Goal: Transaction & Acquisition: Book appointment/travel/reservation

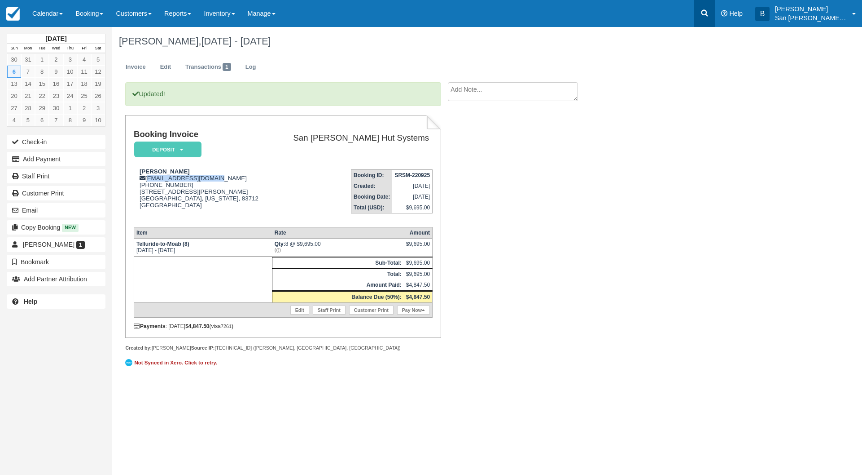
click at [709, 16] on icon at bounding box center [704, 13] width 9 height 9
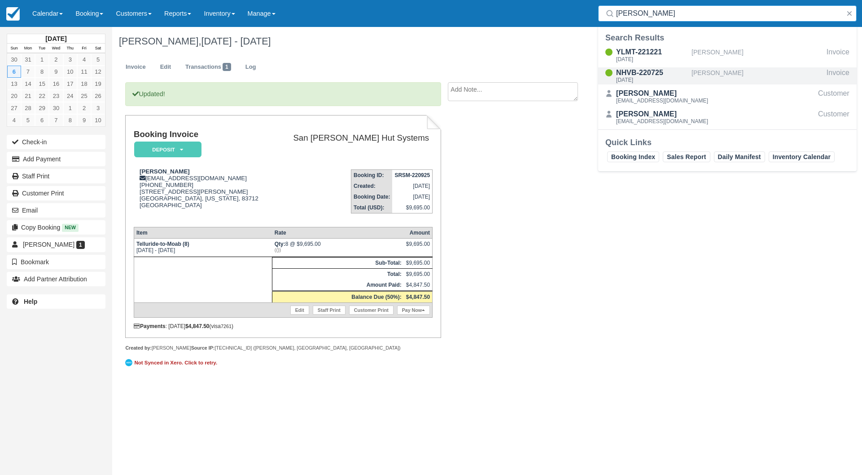
type input "wacker"
click at [638, 77] on div "Mon Oct 6 2025" at bounding box center [652, 79] width 72 height 5
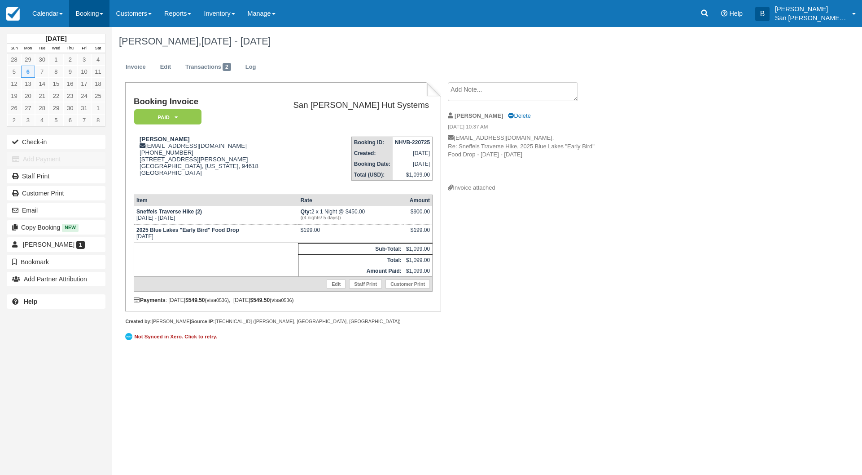
click at [84, 12] on link "Booking" at bounding box center [89, 13] width 40 height 27
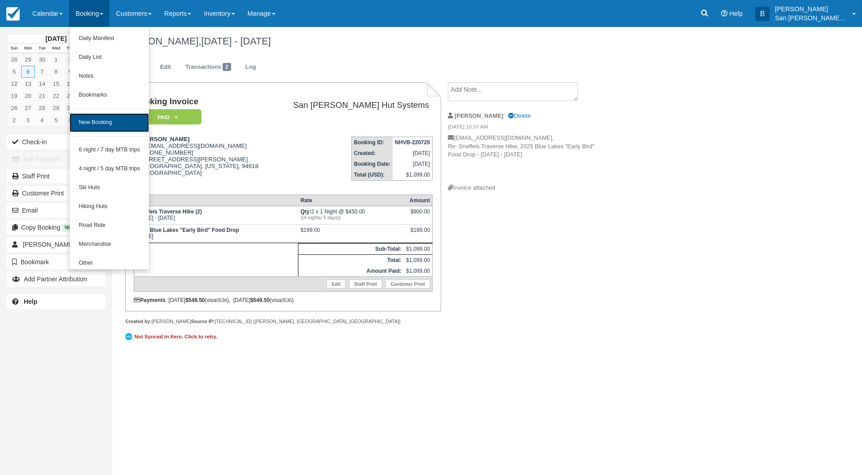
click at [104, 119] on link "New Booking" at bounding box center [109, 122] width 79 height 19
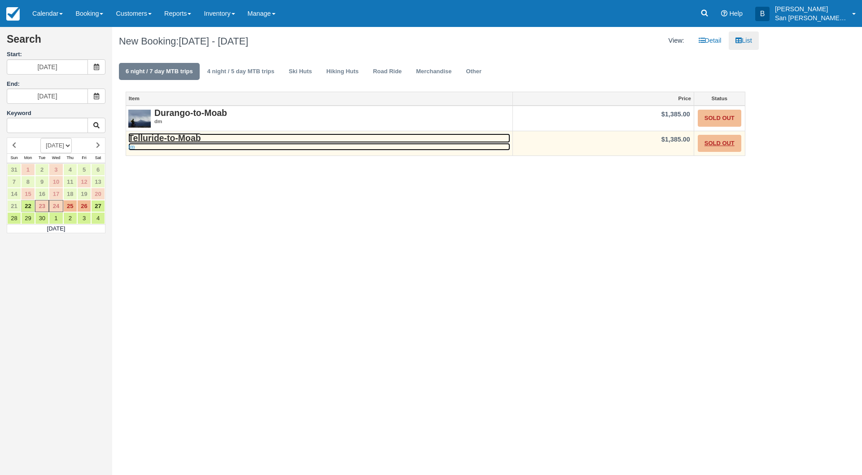
click at [178, 138] on strong "Telluride-to-Moab" at bounding box center [164, 138] width 73 height 10
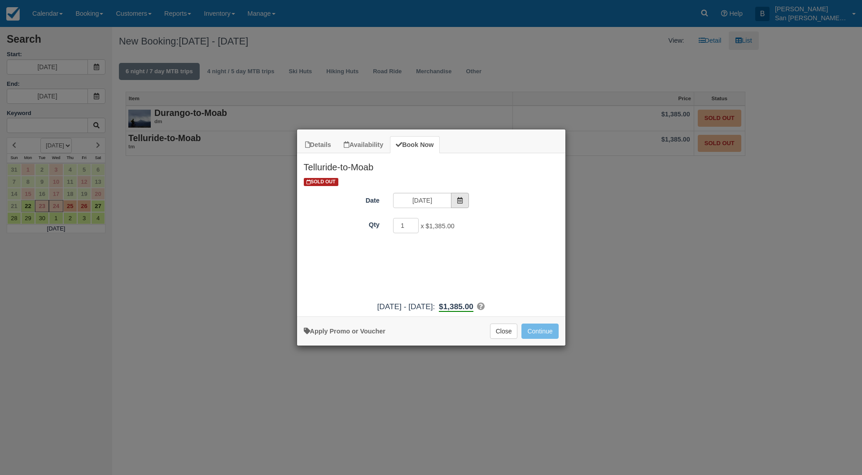
click at [460, 196] on span "Item Modal" at bounding box center [460, 200] width 18 height 15
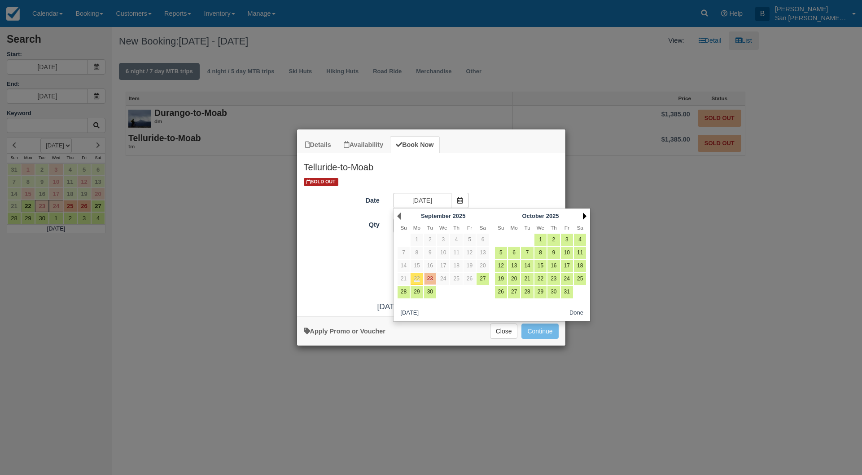
click at [585, 218] on link "Next" at bounding box center [585, 215] width 4 height 7
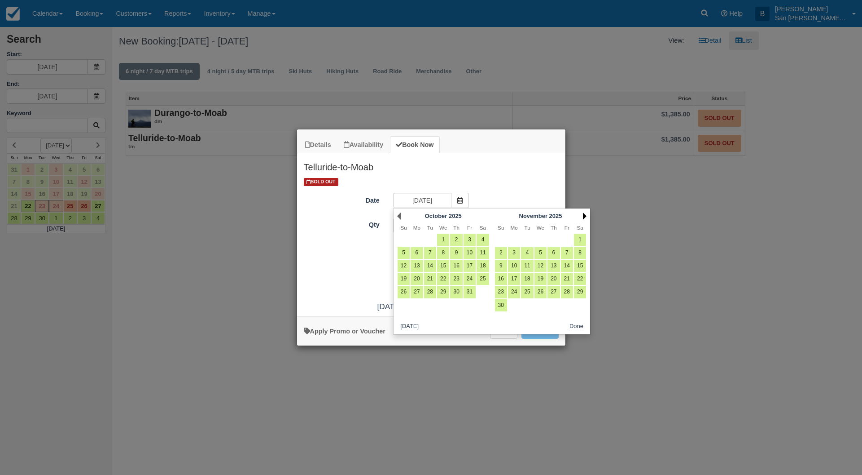
click at [585, 218] on link "Next" at bounding box center [585, 215] width 4 height 7
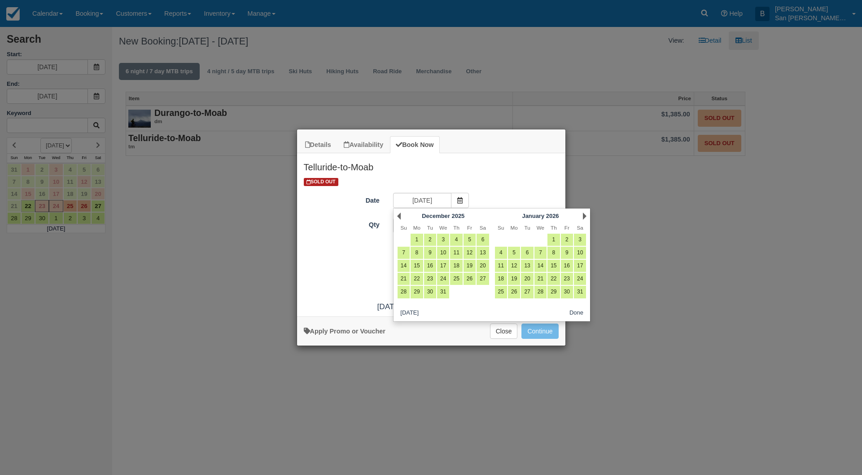
click at [585, 218] on link "Next" at bounding box center [585, 215] width 4 height 7
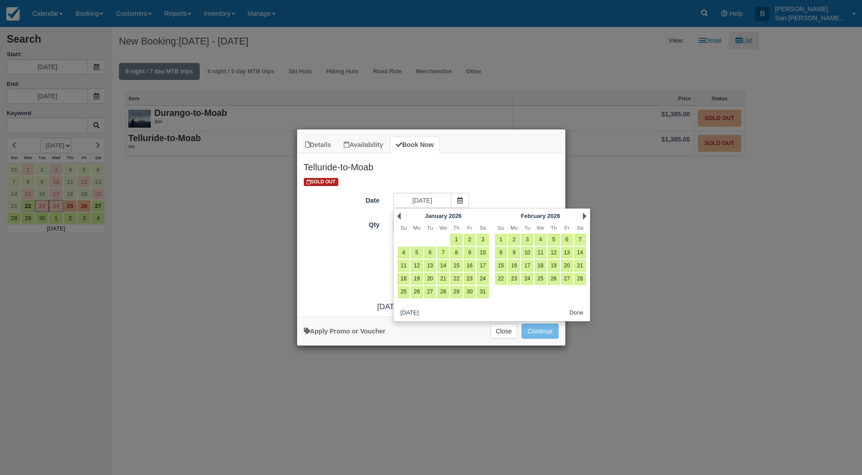
click at [585, 218] on link "Next" at bounding box center [585, 215] width 4 height 7
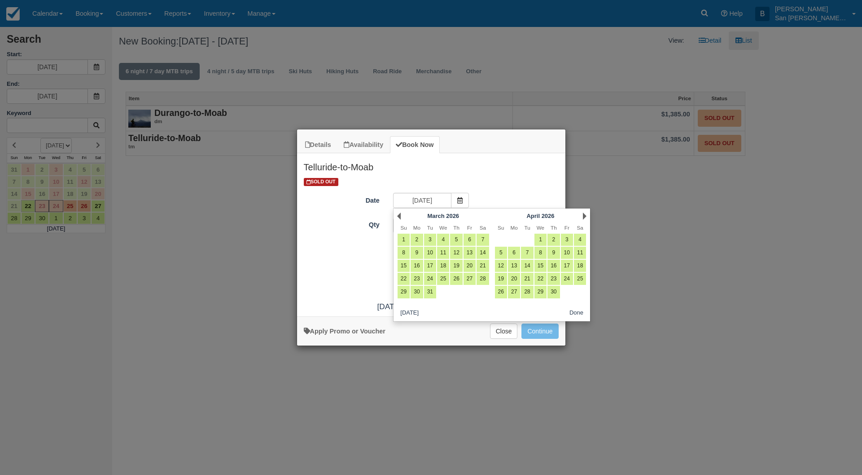
click at [585, 218] on link "Next" at bounding box center [585, 215] width 4 height 7
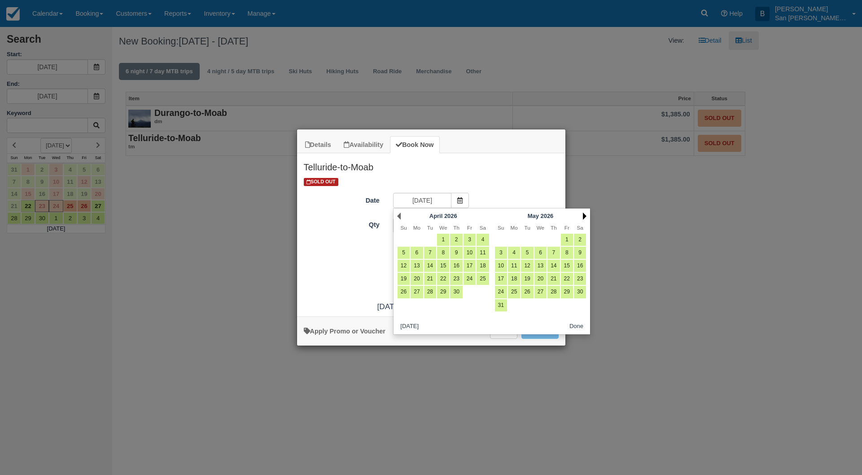
click at [585, 218] on link "Next" at bounding box center [585, 215] width 4 height 7
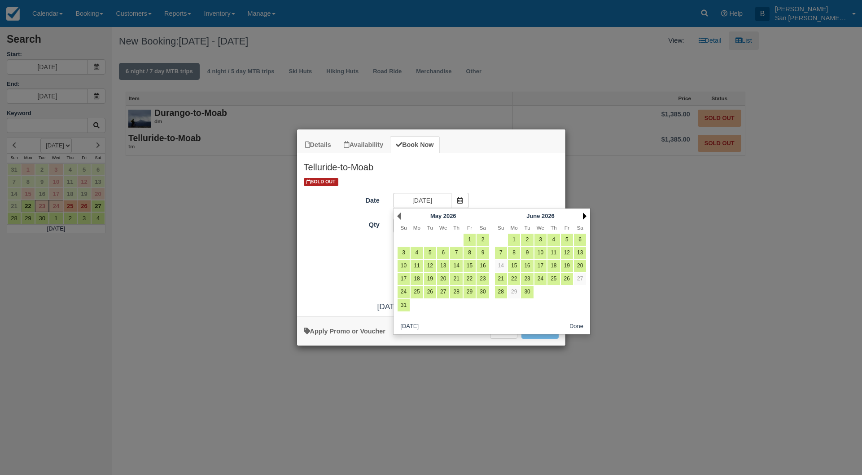
click at [585, 218] on link "Next" at bounding box center [585, 215] width 4 height 7
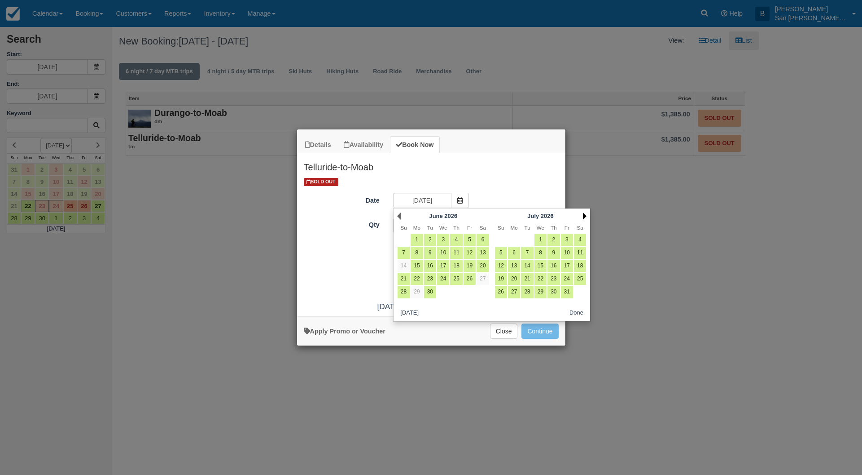
click at [585, 218] on link "Next" at bounding box center [585, 215] width 4 height 7
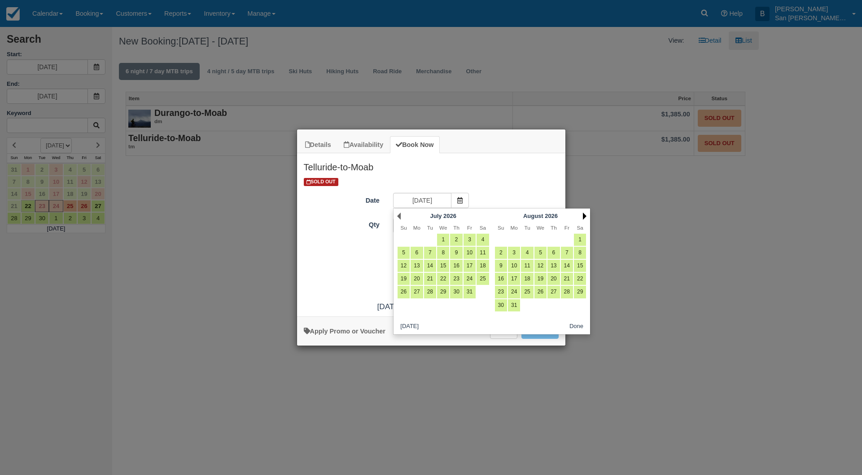
click at [583, 216] on link "Next" at bounding box center [585, 215] width 4 height 7
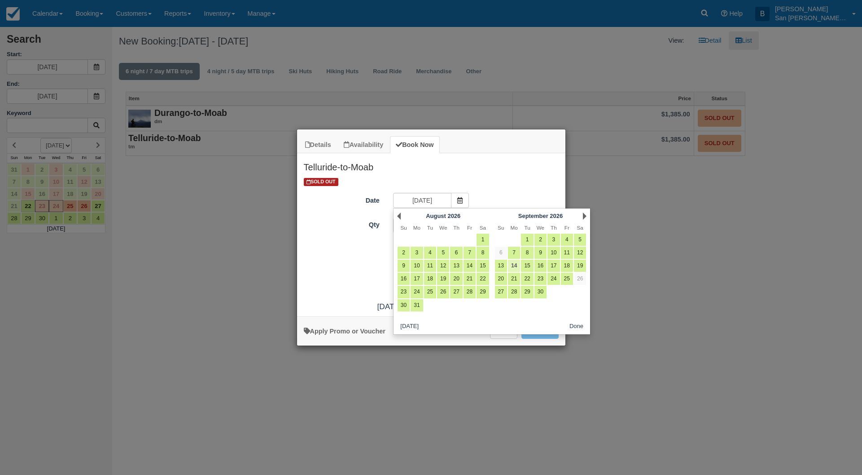
click at [517, 261] on link "14" at bounding box center [514, 265] width 12 height 12
type input "09/14/26"
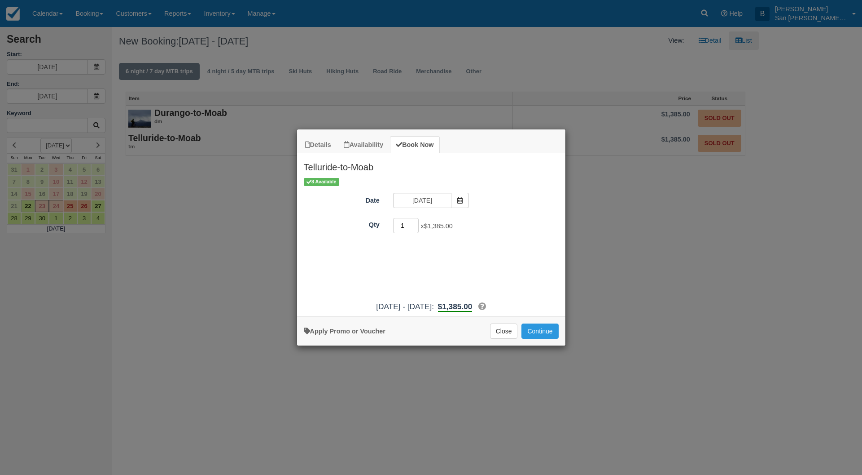
drag, startPoint x: 411, startPoint y: 224, endPoint x: 391, endPoint y: 222, distance: 19.4
click at [391, 221] on div "1 x $1,385.00 Required." at bounding box center [465, 227] width 157 height 18
type input "8"
click at [542, 326] on button "Continue" at bounding box center [540, 330] width 37 height 15
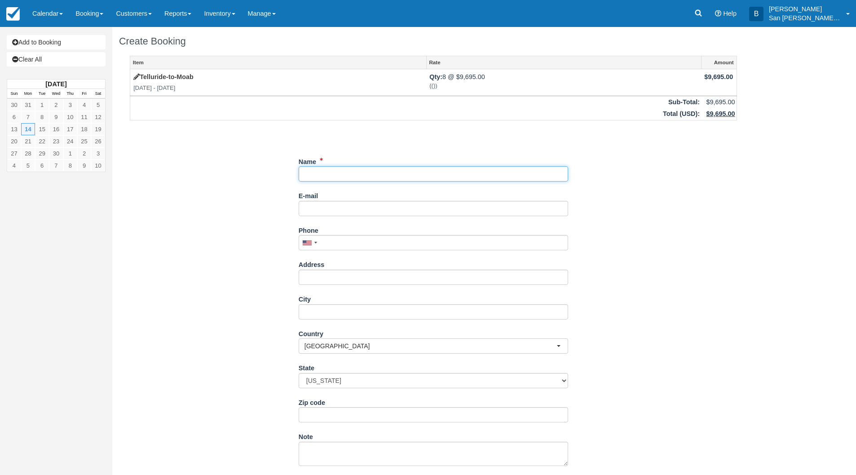
click at [314, 176] on input "Name" at bounding box center [433, 173] width 269 height 15
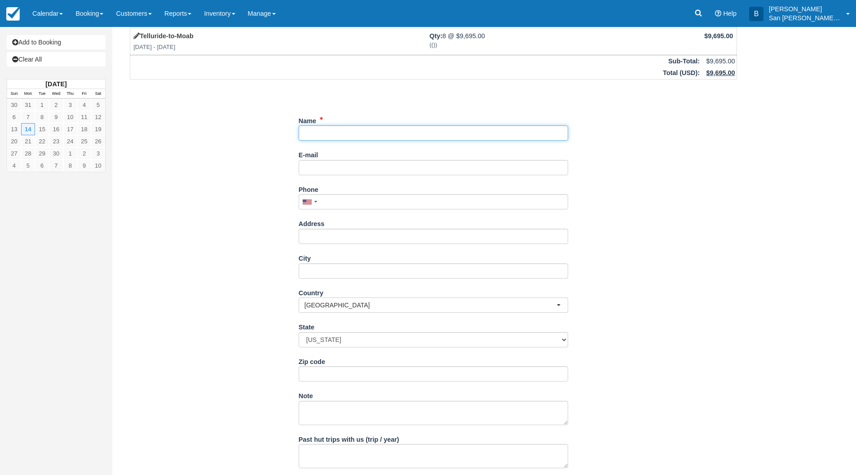
scroll to position [45, 0]
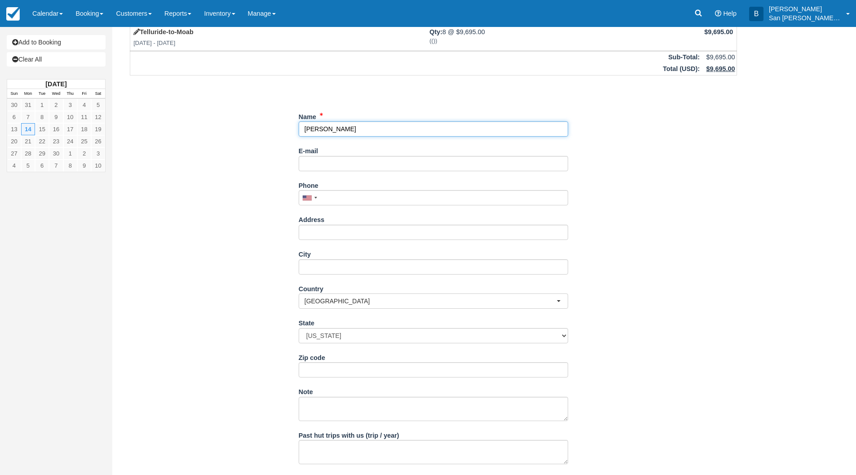
type input "[PERSON_NAME]"
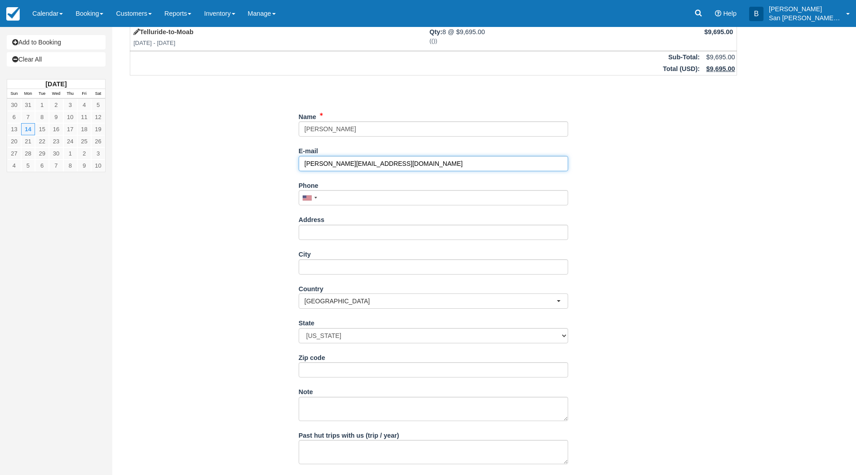
type input "[PERSON_NAME][EMAIL_ADDRESS][DOMAIN_NAME]"
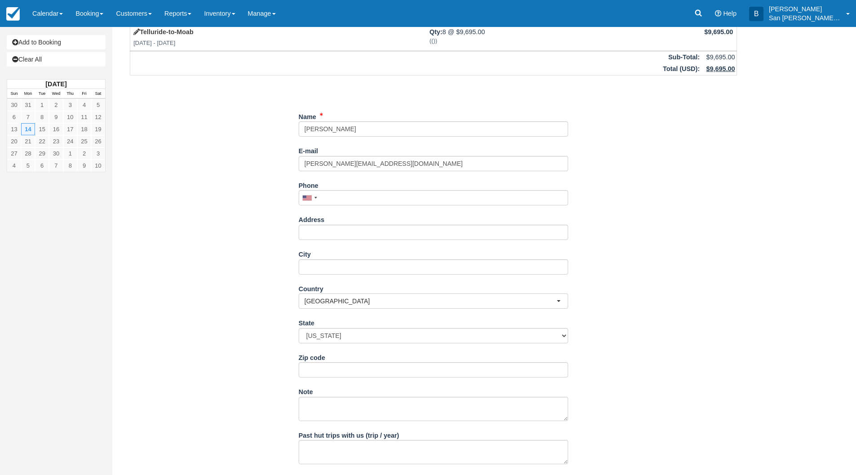
click at [342, 187] on div "Phone United States +1 Canada +1 United Kingdom +44 Afghanistan (‫افغانستان‬‎) …" at bounding box center [433, 192] width 269 height 28
drag, startPoint x: 331, startPoint y: 193, endPoint x: 480, endPoint y: 207, distance: 149.7
click at [332, 193] on input "Phone" at bounding box center [433, 197] width 269 height 15
type input "(303) 808-7734"
click at [312, 233] on input "Address" at bounding box center [433, 231] width 269 height 15
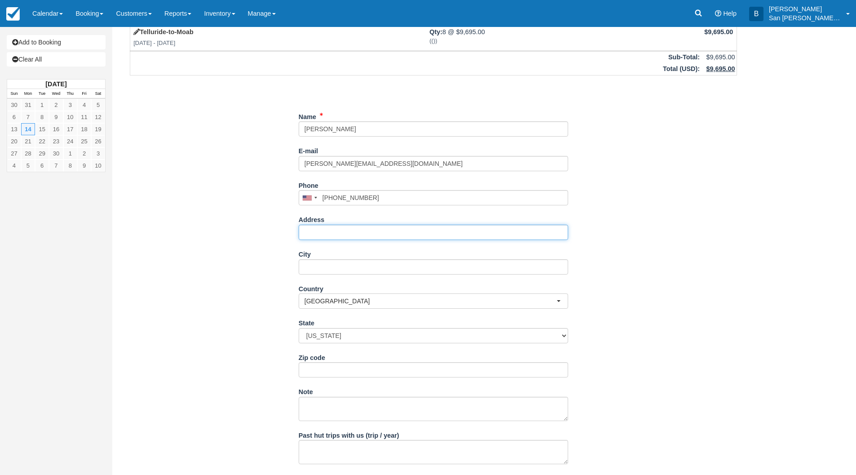
click at [341, 236] on input "Address" at bounding box center [433, 231] width 269 height 15
type input "119 Linda Ct"
type input "Durango"
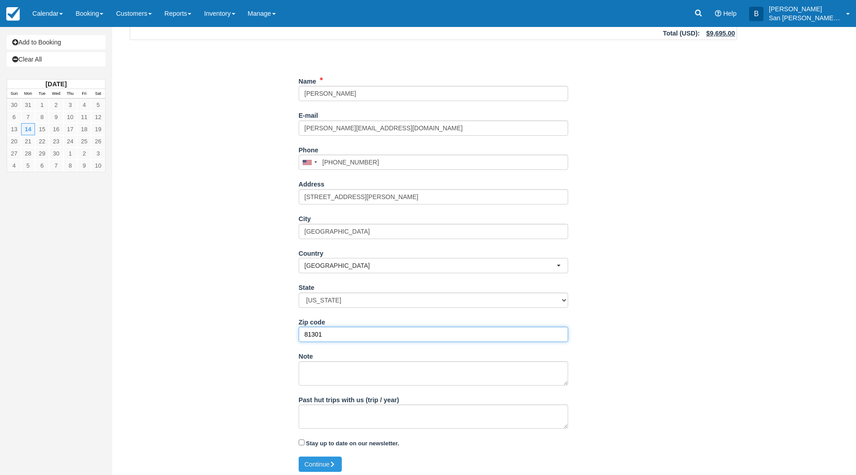
scroll to position [84, 0]
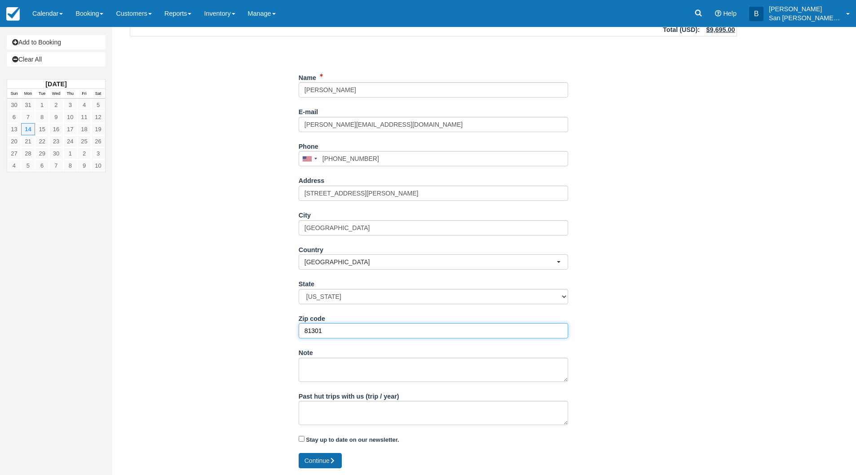
type input "81301"
click at [336, 460] on icon "submit" at bounding box center [333, 460] width 6 height 6
type input "+13038087734"
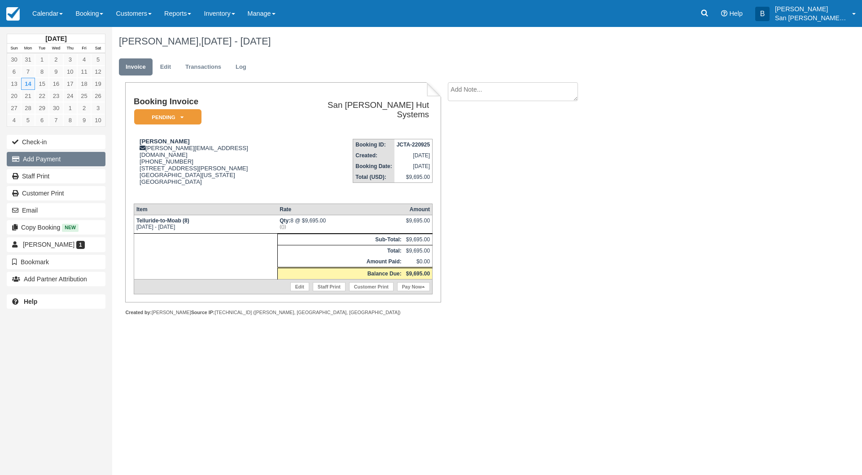
click at [30, 161] on button "Add Payment" at bounding box center [56, 159] width 99 height 14
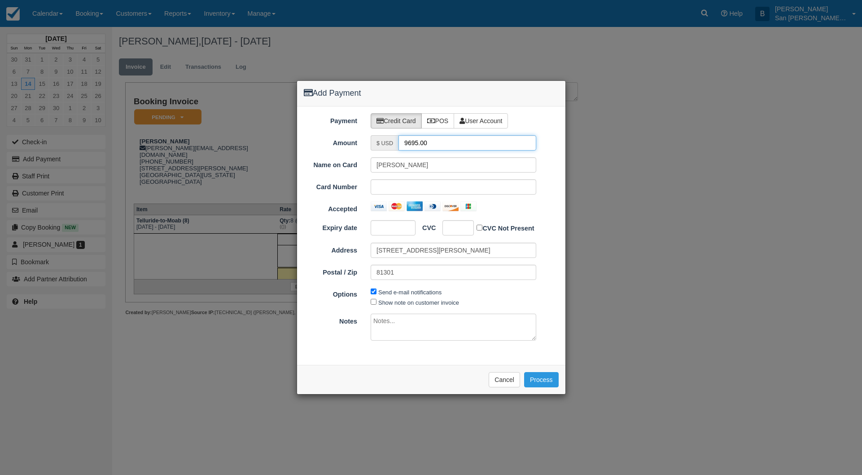
drag, startPoint x: 440, startPoint y: 141, endPoint x: 371, endPoint y: 136, distance: 68.8
click at [371, 136] on div "$ USD 9695.00" at bounding box center [454, 142] width 166 height 15
type input "4847.50"
click at [374, 187] on div at bounding box center [454, 186] width 166 height 15
click at [535, 377] on button "Process" at bounding box center [541, 379] width 35 height 15
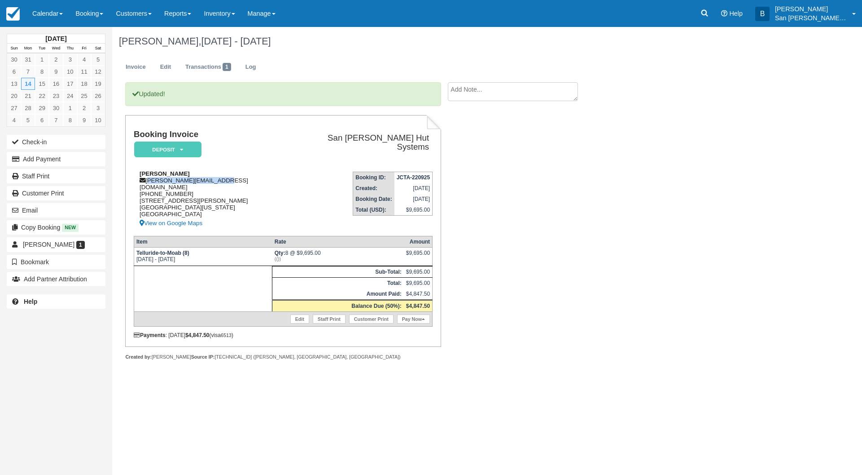
drag, startPoint x: 148, startPoint y: 177, endPoint x: 222, endPoint y: 180, distance: 73.7
click at [236, 177] on div "Shane Sigle shane_sigle@outlook.com 1 (303) 808-7734 119 Linda Ct Durango, Colo…" at bounding box center [213, 199] width 158 height 58
copy div "shane_sigle@outlook.com"
click at [345, 410] on div "September 2026 Sun Mon Tue Wed Thu Fri Sat 30 31 1 2 3 4 5 6 7 8 9 10 11 12 13 …" at bounding box center [431, 251] width 862 height 448
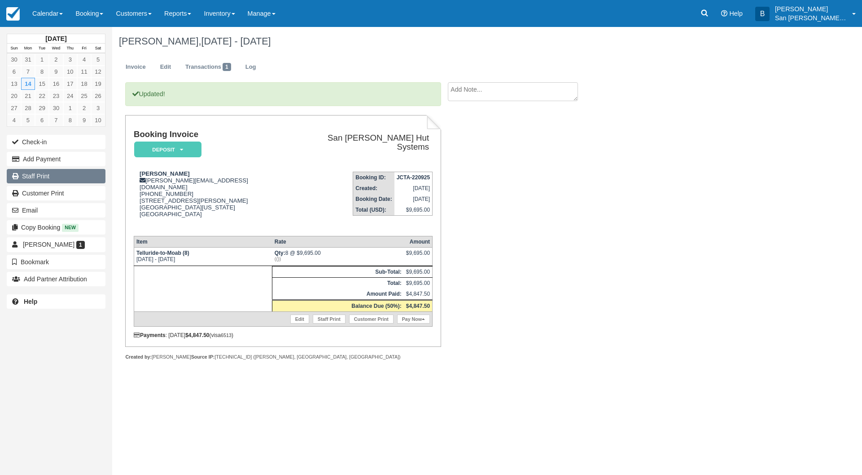
click at [39, 176] on link "Staff Print" at bounding box center [56, 176] width 99 height 14
click at [708, 14] on icon at bounding box center [705, 13] width 7 height 7
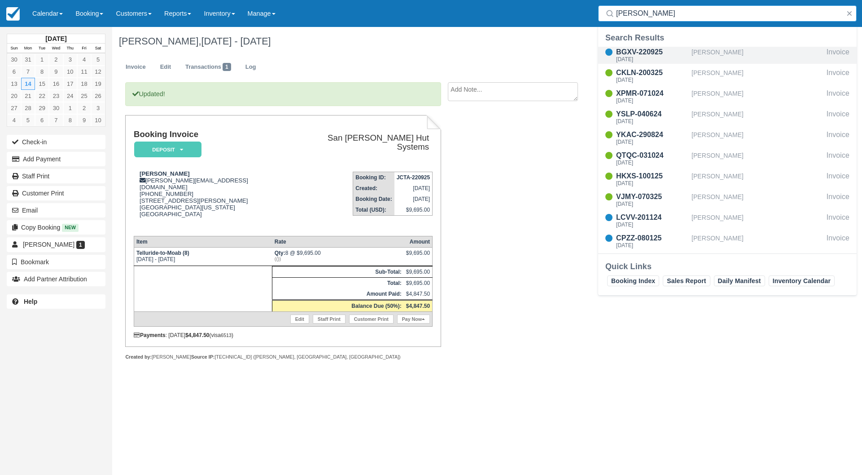
type input "Ryan"
click at [637, 51] on div "BGXV-220925" at bounding box center [652, 52] width 72 height 11
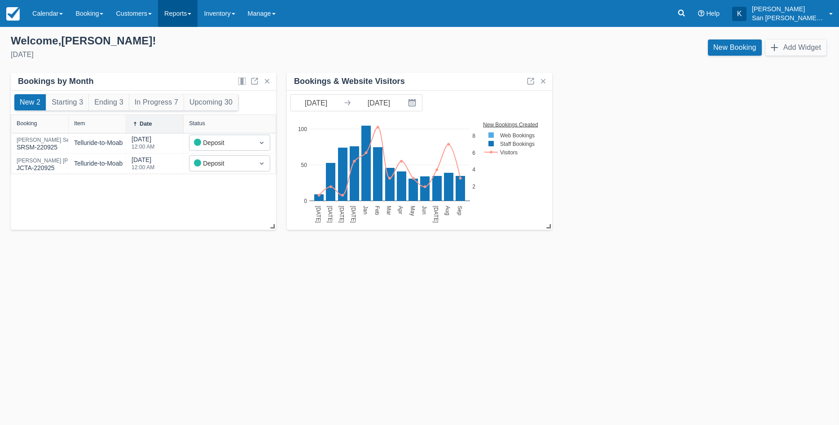
click at [187, 19] on link "Reports" at bounding box center [178, 13] width 40 height 27
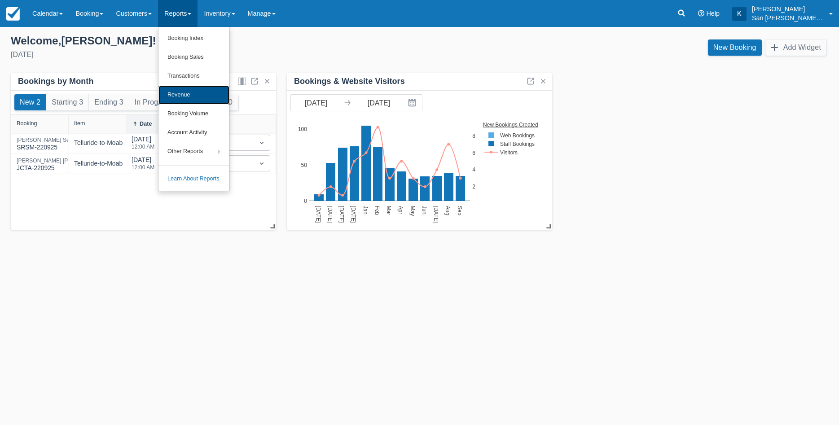
click at [201, 96] on link "Revenue" at bounding box center [193, 95] width 71 height 19
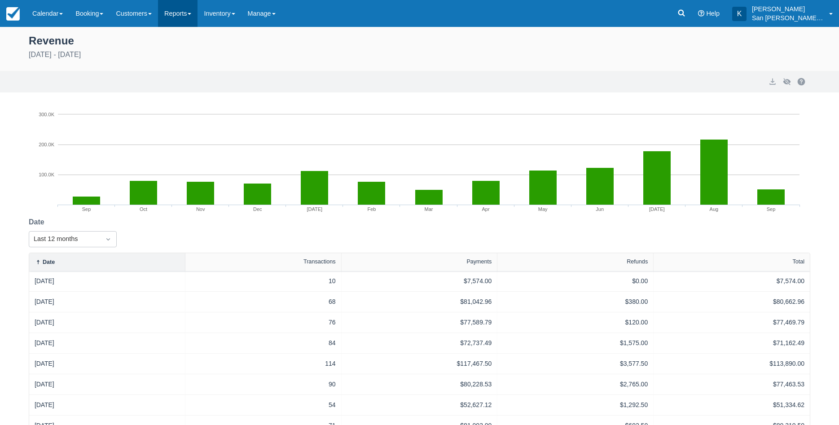
click at [183, 18] on link "Reports" at bounding box center [178, 13] width 40 height 27
click at [371, 72] on div "Export Hide Chart" at bounding box center [419, 82] width 839 height 22
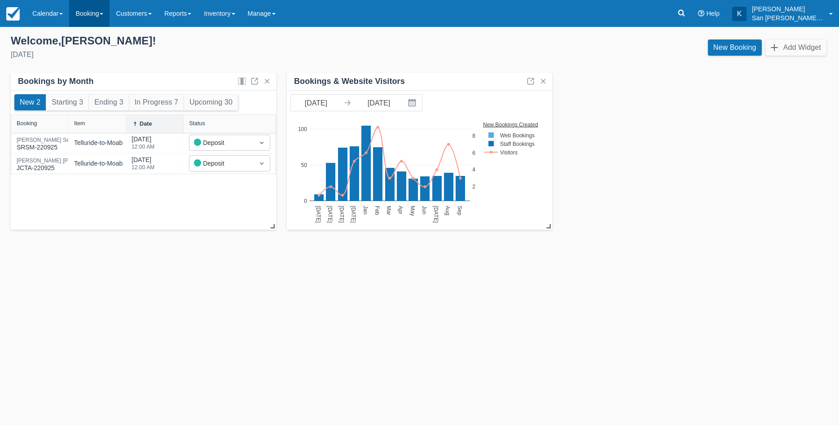
click at [97, 18] on link "Booking" at bounding box center [89, 13] width 40 height 27
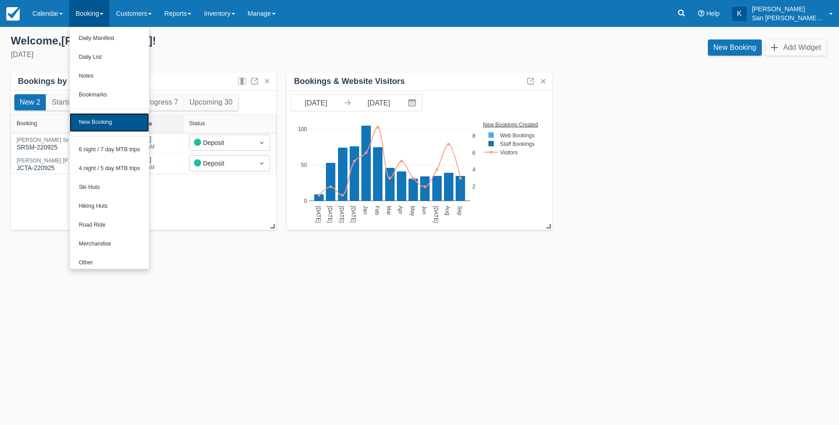
click at [110, 120] on link "New Booking" at bounding box center [109, 122] width 79 height 19
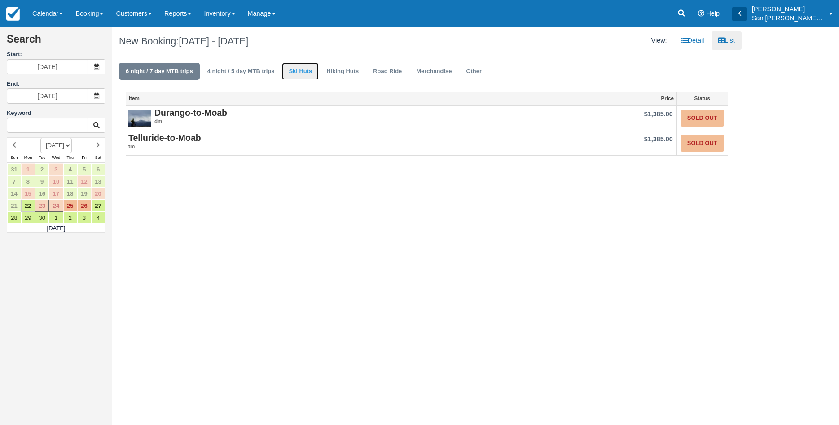
click at [304, 74] on link "Ski Huts" at bounding box center [300, 72] width 37 height 18
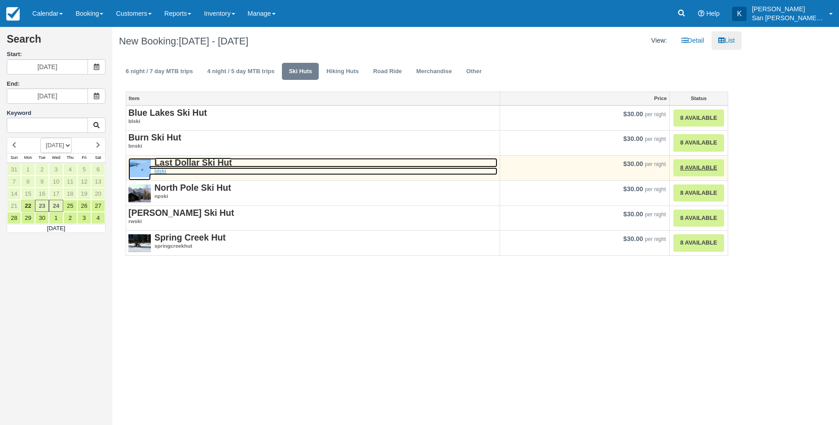
click at [212, 164] on strong "Last Dollar Ski Hut" at bounding box center [193, 163] width 78 height 10
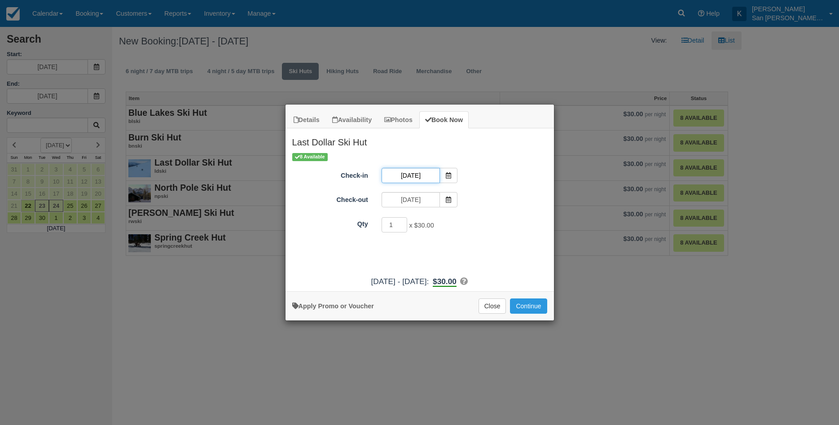
click at [421, 179] on input "[DATE]" at bounding box center [411, 175] width 58 height 15
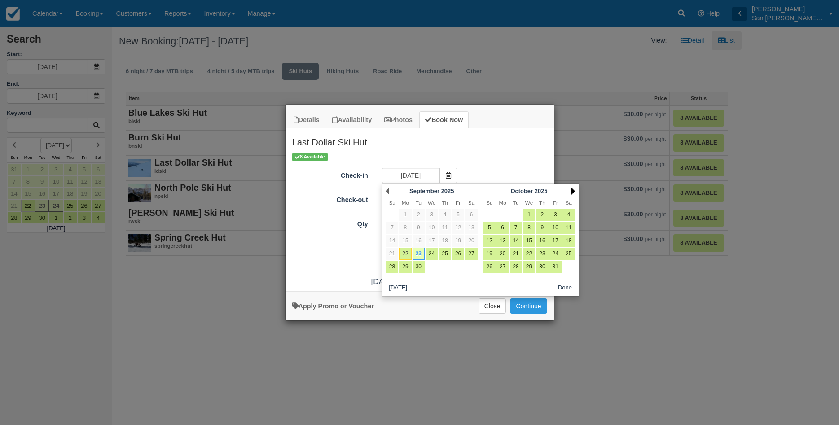
click at [572, 189] on link "Next" at bounding box center [573, 191] width 4 height 7
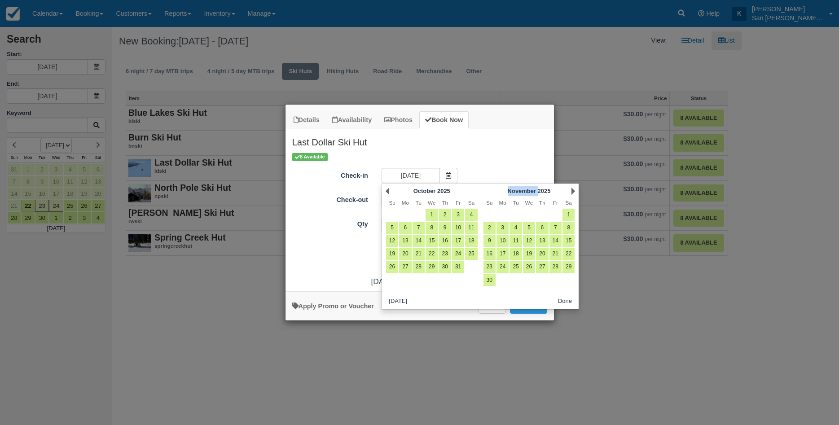
click at [572, 189] on link "Next" at bounding box center [573, 191] width 4 height 7
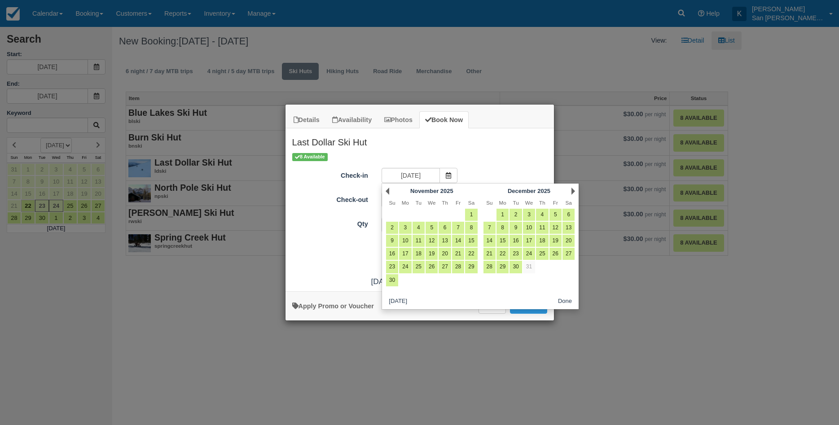
click at [572, 189] on link "Next" at bounding box center [573, 191] width 4 height 7
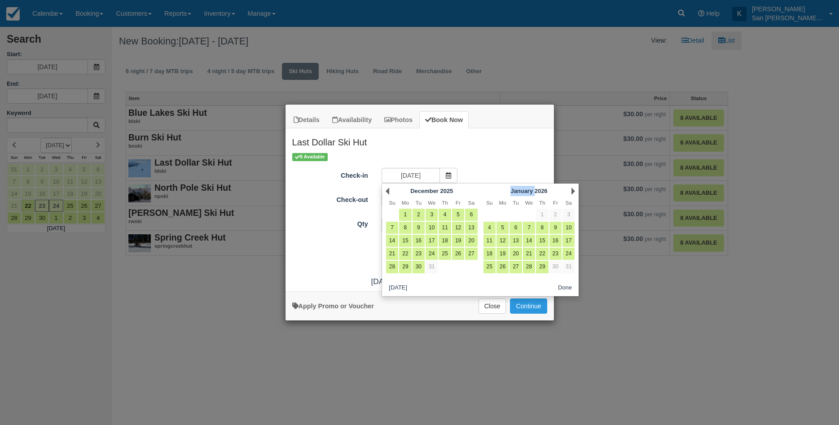
click at [572, 189] on link "Next" at bounding box center [573, 191] width 4 height 7
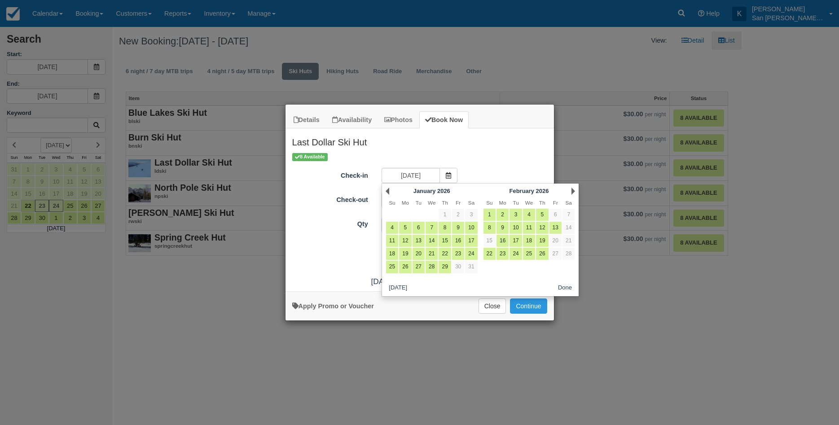
click at [572, 190] on link "Next" at bounding box center [573, 191] width 4 height 7
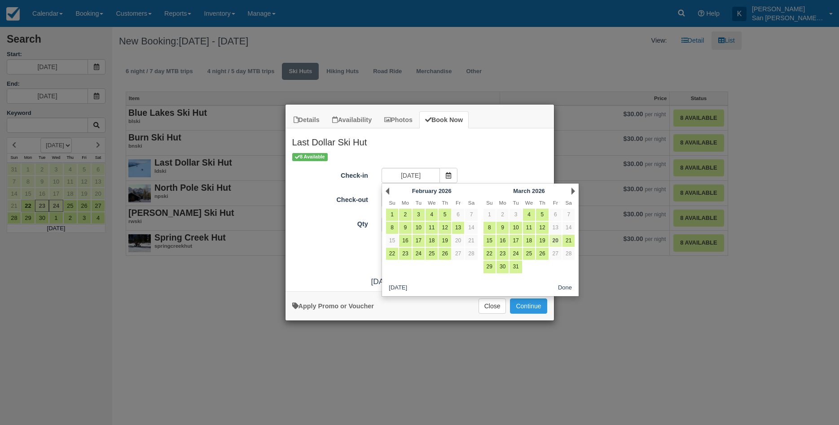
click at [558, 242] on link "20" at bounding box center [555, 241] width 12 height 12
type input "03/20/26"
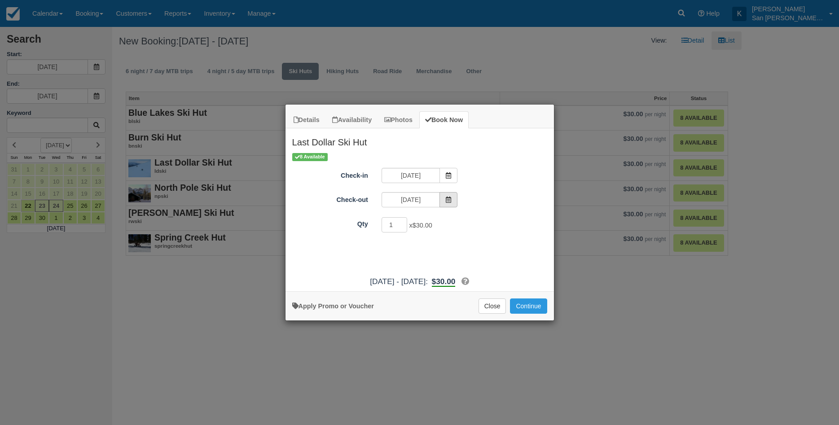
click at [452, 202] on icon "Item Modal" at bounding box center [448, 200] width 6 height 6
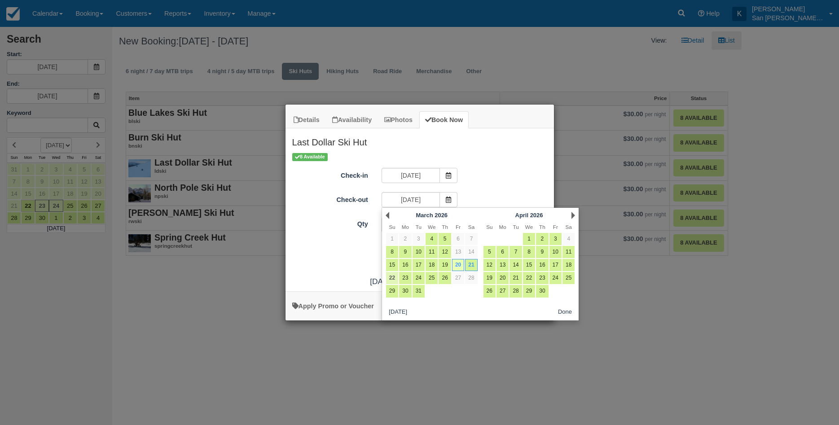
click at [393, 277] on link "22" at bounding box center [392, 278] width 12 height 12
type input "03/22/26"
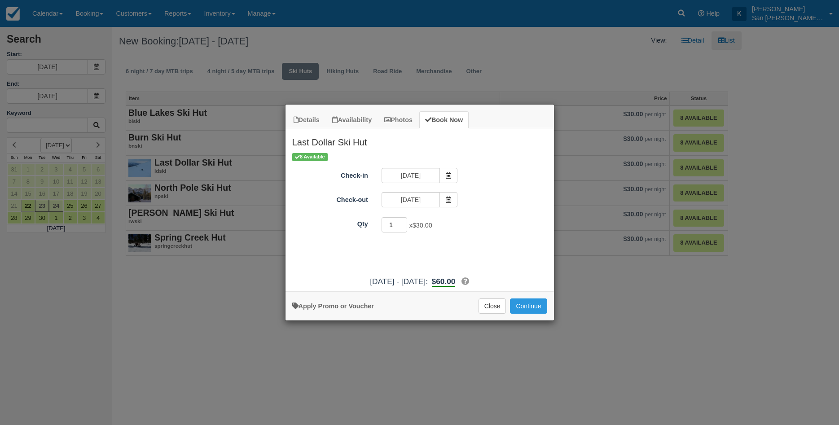
drag, startPoint x: 392, startPoint y: 223, endPoint x: 383, endPoint y: 224, distance: 9.4
click at [383, 224] on input "1" at bounding box center [395, 224] width 26 height 15
type input "8"
click at [352, 308] on link "Apply Promo or Voucher" at bounding box center [333, 306] width 82 height 7
type input "Staff"
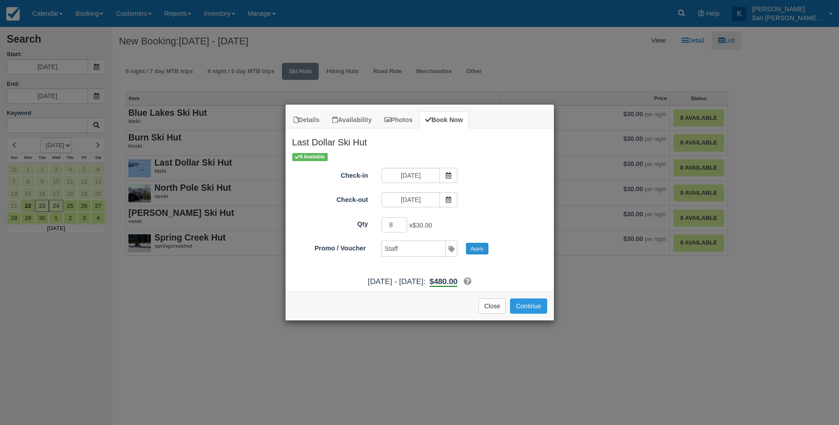
click at [476, 251] on button "Apply" at bounding box center [477, 249] width 22 height 12
click at [525, 307] on button "Continue" at bounding box center [528, 306] width 37 height 15
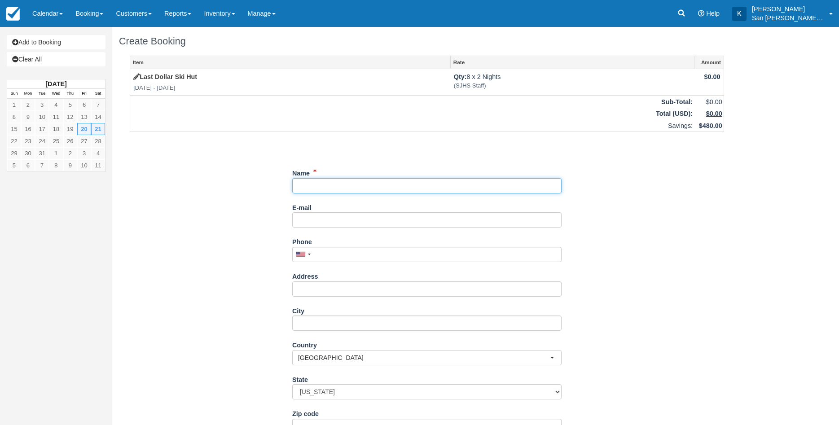
click at [333, 185] on input "Name" at bounding box center [426, 185] width 269 height 15
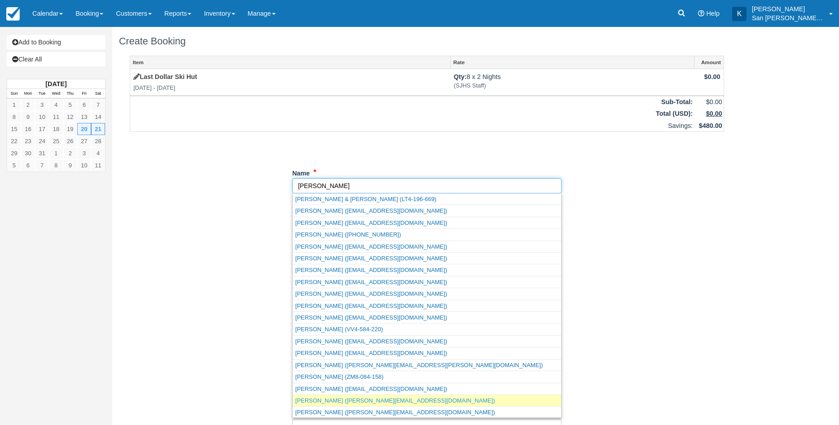
click at [355, 399] on link "[PERSON_NAME] ([PERSON_NAME][EMAIL_ADDRESS][DOMAIN_NAME])" at bounding box center [427, 400] width 268 height 11
type input "[PERSON_NAME]"
type input "[PERSON_NAME][EMAIL_ADDRESS][DOMAIN_NAME]"
type input "9707082112"
type input "P.O Box 773"
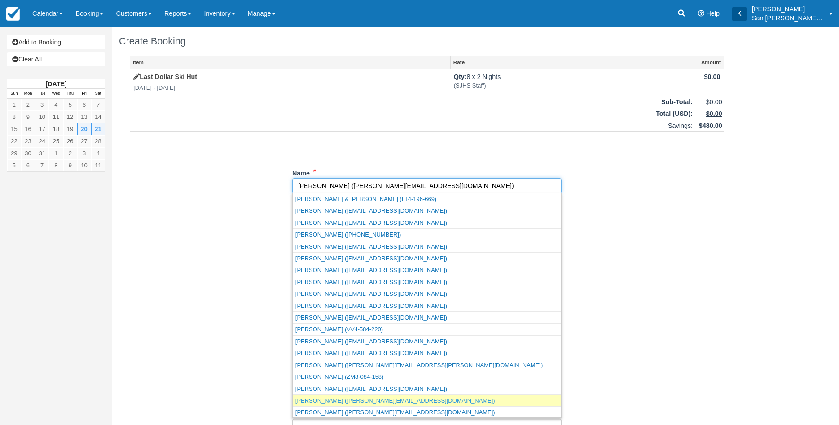
type input "Ridgway"
type input "81432"
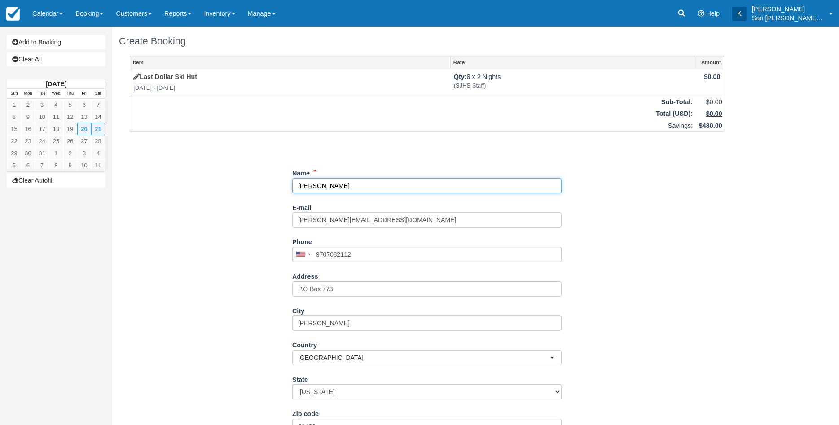
select select "CO"
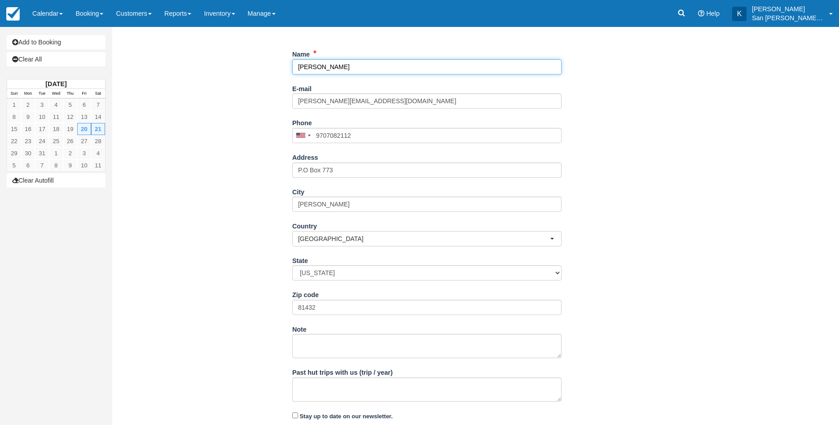
scroll to position [148, 0]
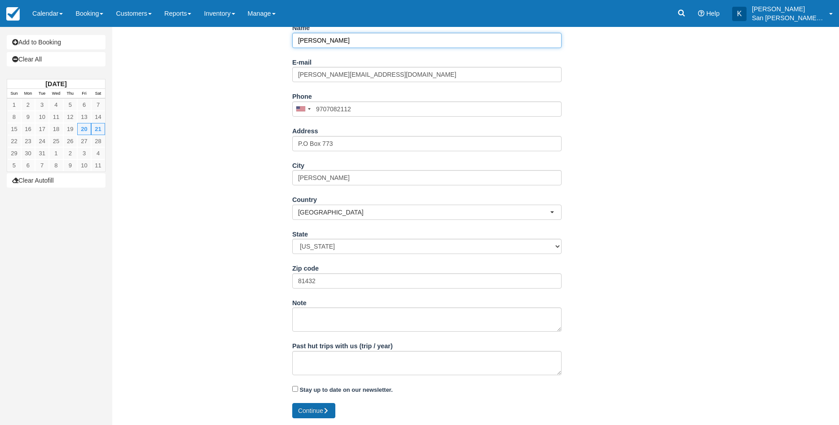
type input "[PERSON_NAME]"
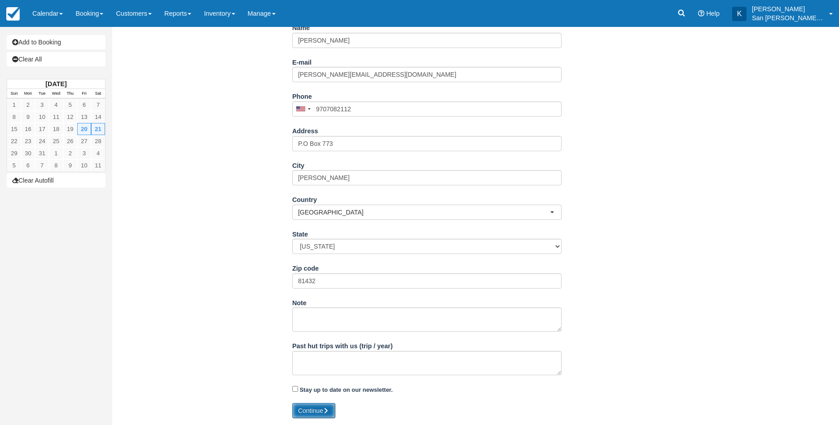
click at [312, 411] on button "Continue" at bounding box center [313, 410] width 43 height 15
type input "+19707082112"
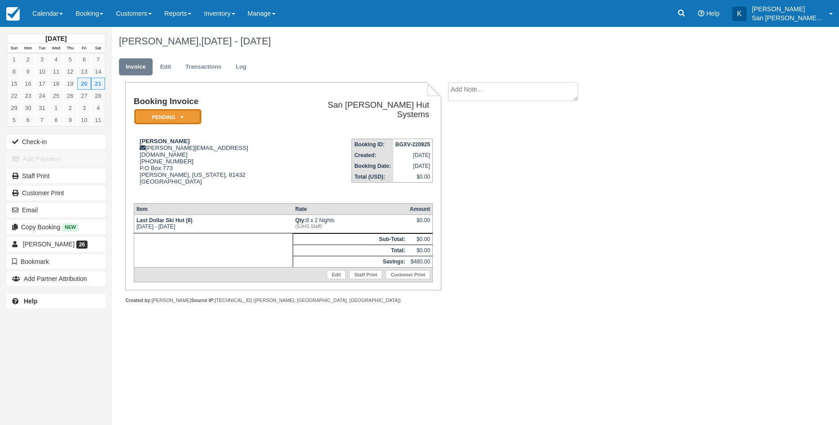
click at [186, 117] on em "Pending" at bounding box center [167, 117] width 67 height 16
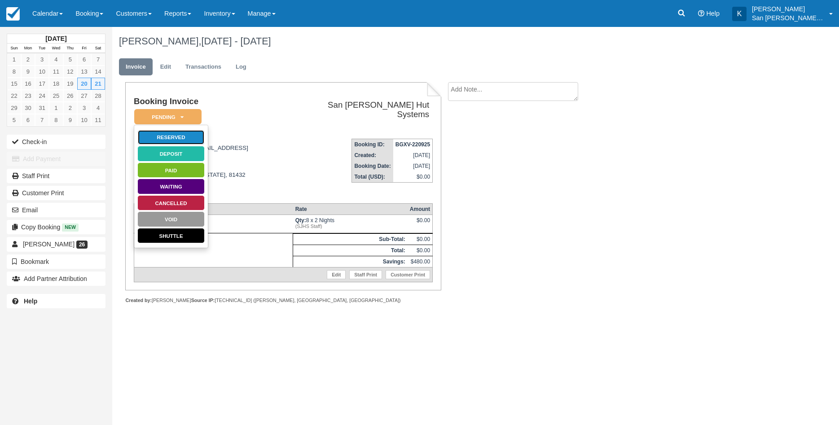
click at [182, 136] on link "Reserved" at bounding box center [170, 138] width 67 height 16
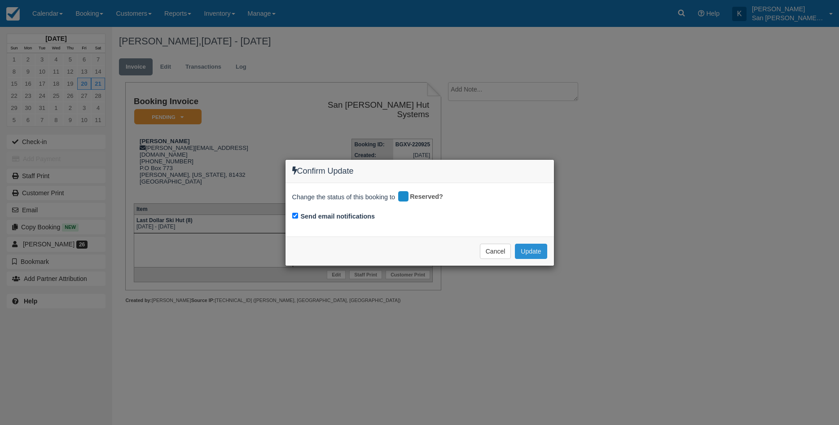
click at [525, 253] on button "Update" at bounding box center [531, 251] width 32 height 15
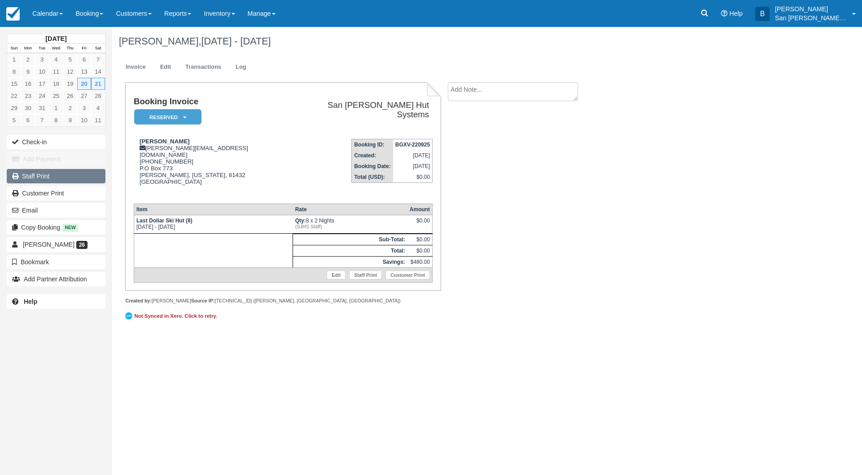
click at [32, 181] on link "Staff Print" at bounding box center [56, 176] width 99 height 14
click at [88, 16] on link "Booking" at bounding box center [89, 13] width 40 height 27
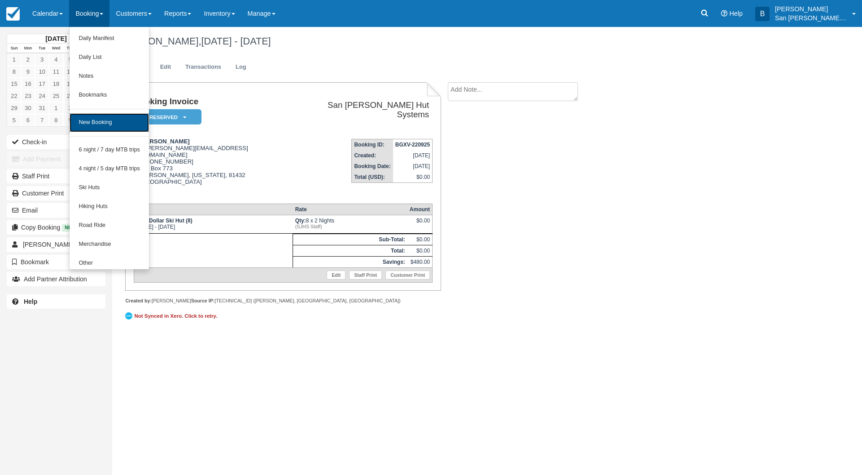
click at [106, 130] on link "New Booking" at bounding box center [109, 122] width 79 height 19
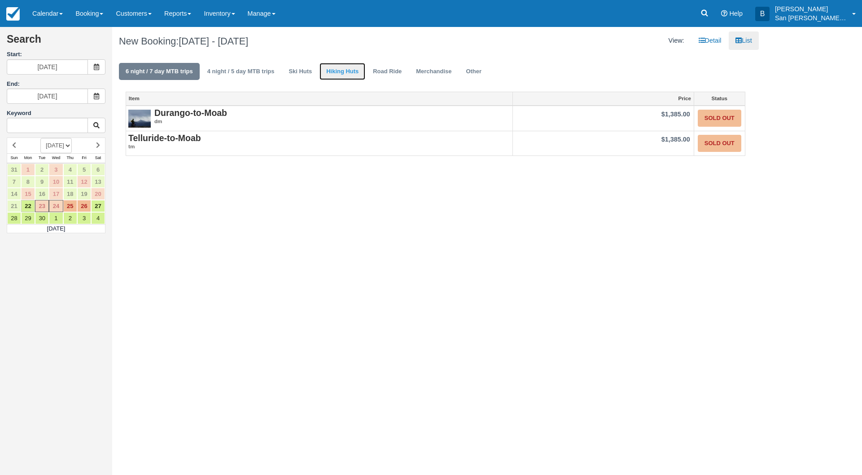
click at [338, 69] on link "Hiking Huts" at bounding box center [343, 72] width 46 height 18
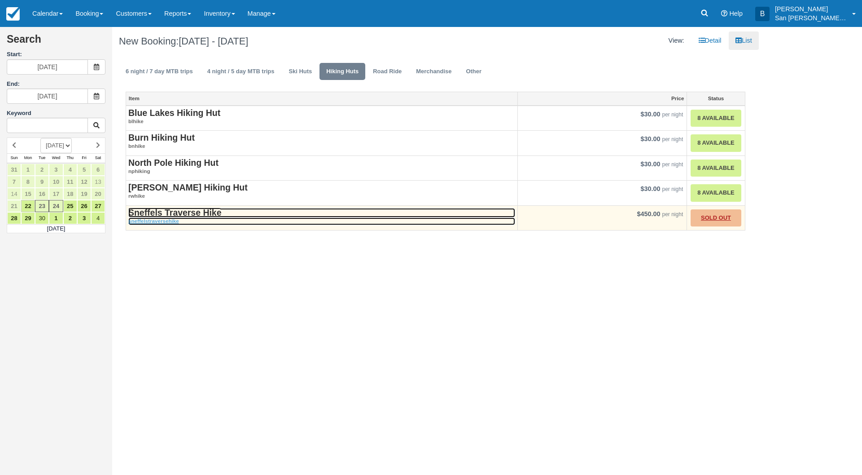
click at [170, 213] on strong "Sneffels Traverse Hike" at bounding box center [174, 212] width 93 height 10
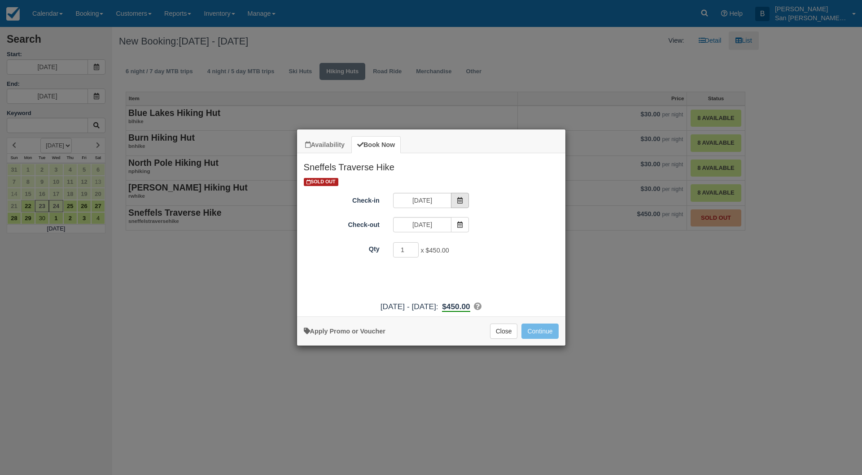
click at [468, 204] on span "Item Modal" at bounding box center [460, 200] width 18 height 15
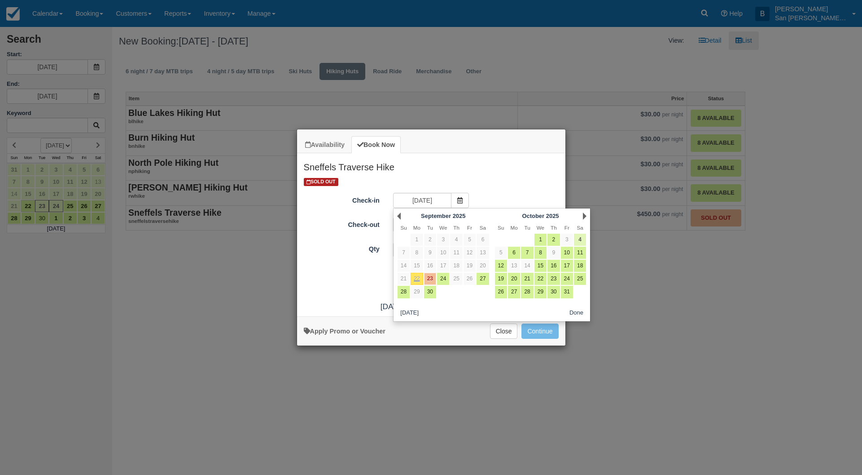
click at [581, 238] on link "4" at bounding box center [580, 239] width 12 height 12
type input "10/04/25"
type input "10/05/25"
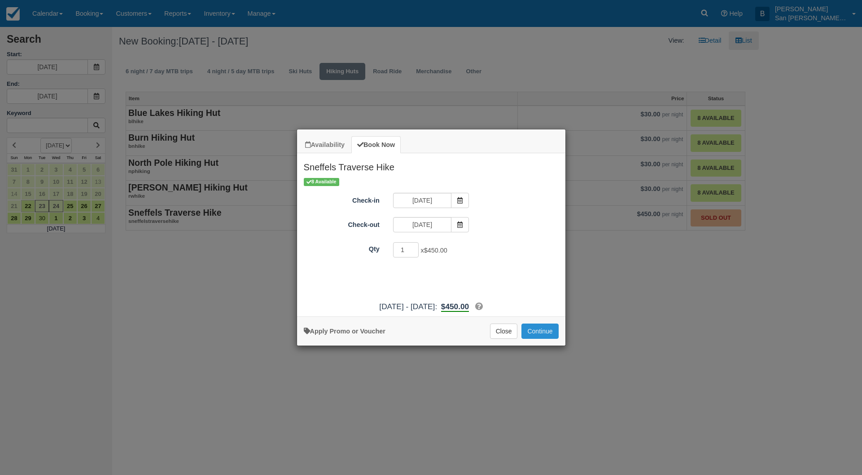
click at [539, 328] on button "Continue" at bounding box center [540, 330] width 37 height 15
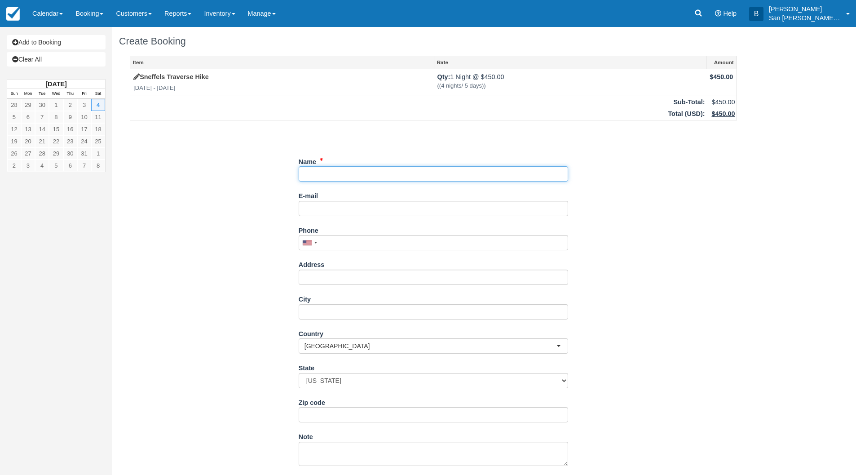
click at [318, 172] on input "Name" at bounding box center [433, 173] width 269 height 15
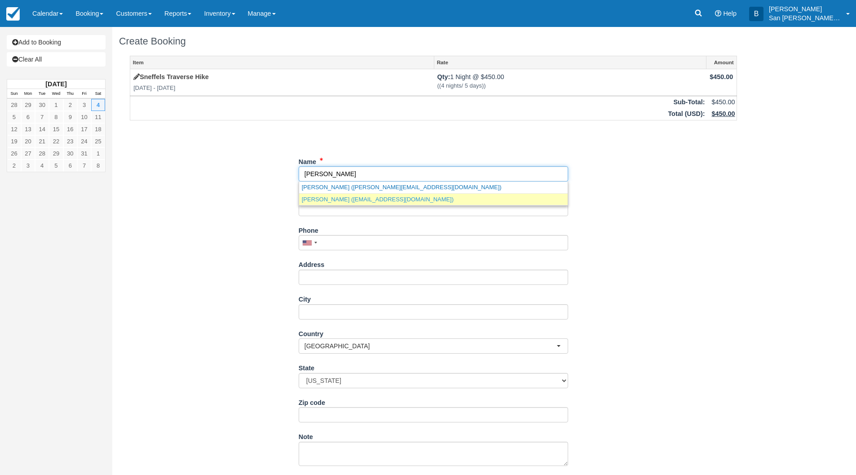
click at [339, 203] on link "[PERSON_NAME] ([EMAIL_ADDRESS][DOMAIN_NAME])" at bounding box center [433, 198] width 268 height 11
type input "[PERSON_NAME]"
type input "[EMAIL_ADDRESS][DOMAIN_NAME]"
type input "[PHONE_NUMBER]"
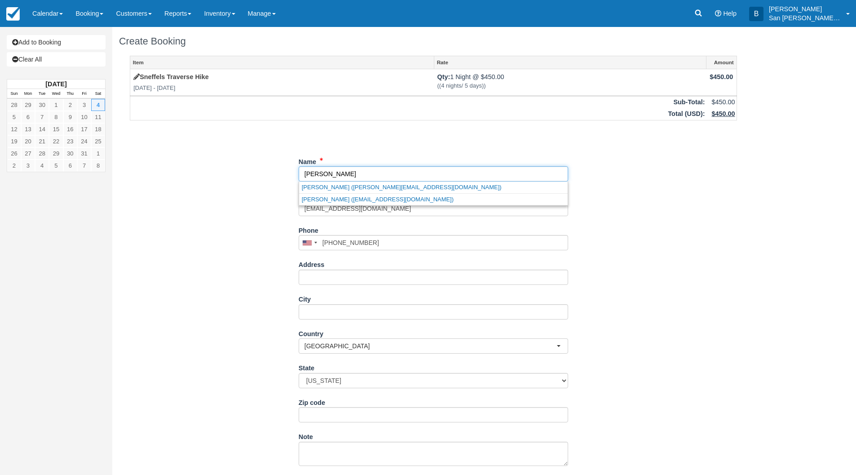
type input "[STREET_ADDRESS]"
type input "Canon City"
type input "81212"
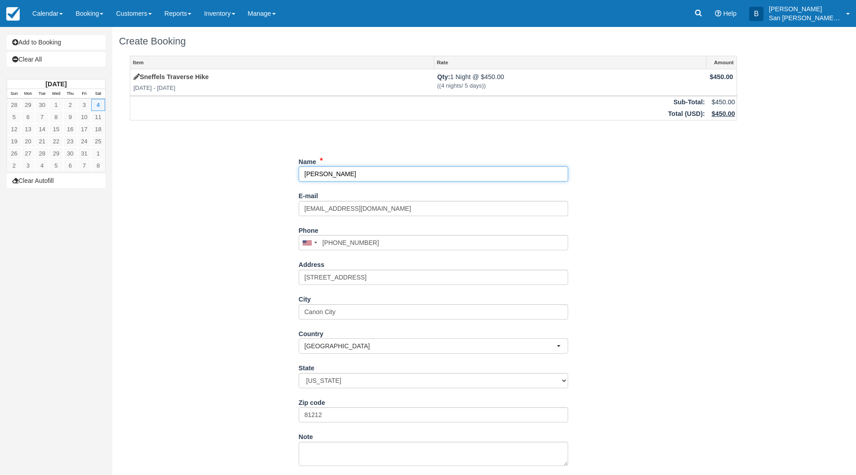
select select "CO"
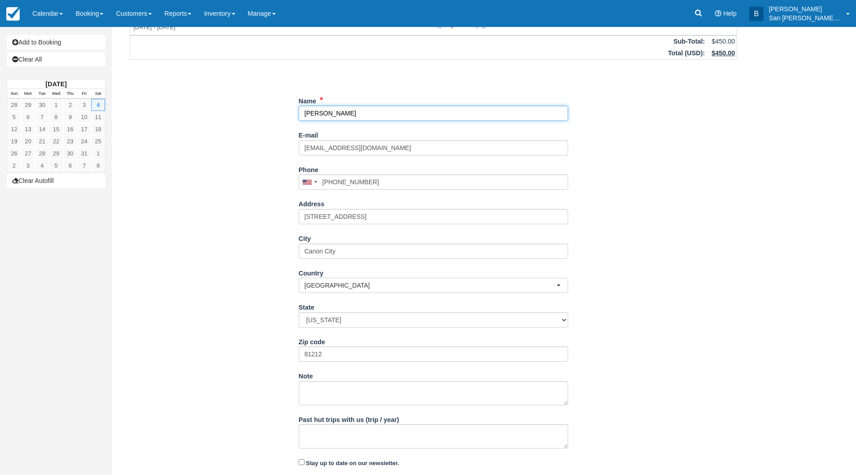
scroll to position [84, 0]
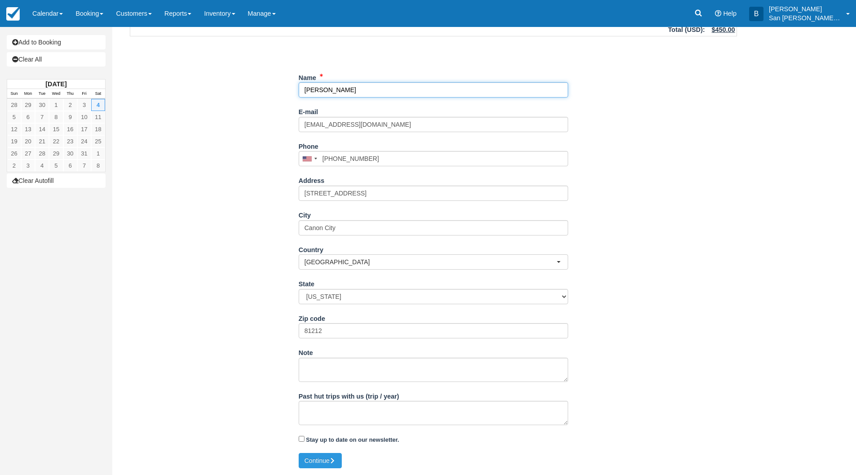
type input "[PERSON_NAME]"
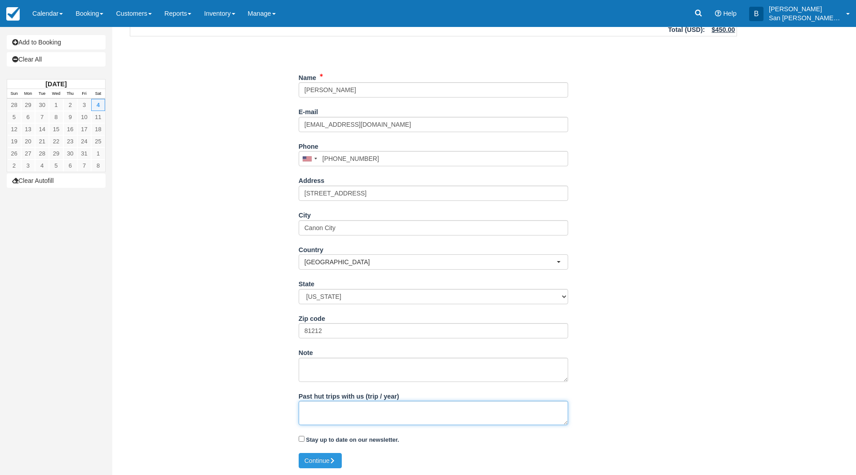
click at [342, 414] on textarea "Past hut trips with us (trip / year)" at bounding box center [433, 412] width 269 height 24
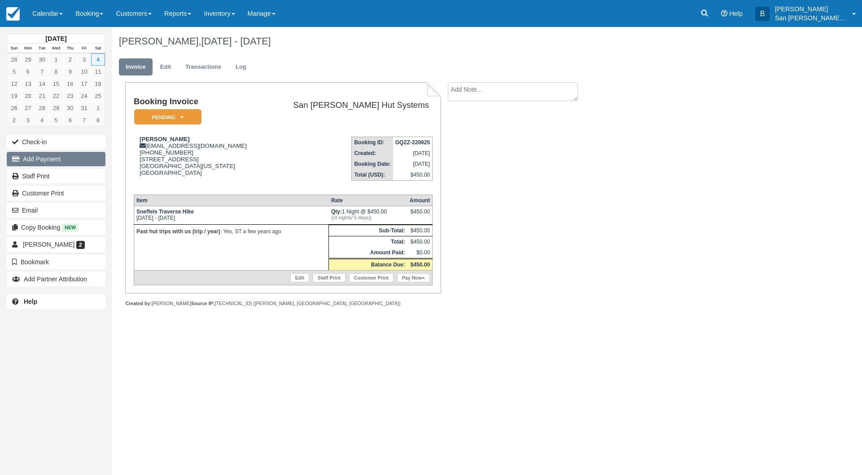
click at [62, 158] on button "Add Payment" at bounding box center [56, 159] width 99 height 14
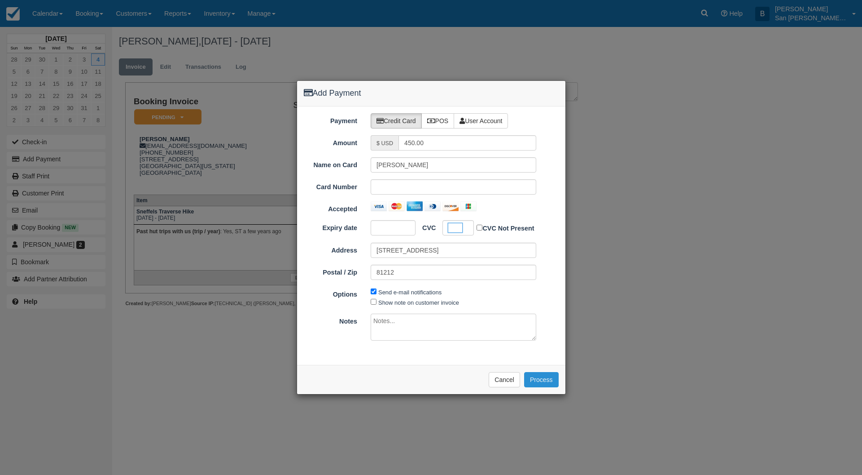
click at [546, 378] on button "Process" at bounding box center [541, 379] width 35 height 15
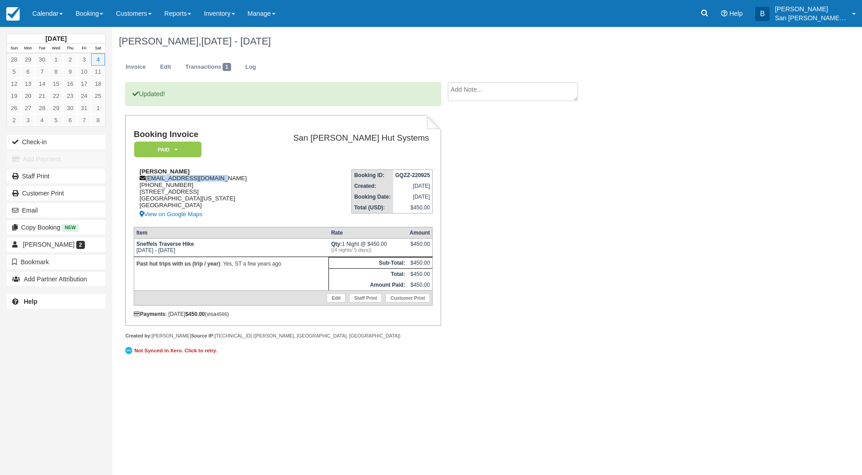
drag, startPoint x: 147, startPoint y: 178, endPoint x: 265, endPoint y: 176, distance: 118.1
click at [265, 176] on div "[PERSON_NAME] [EMAIL_ADDRESS][DOMAIN_NAME] [PHONE_NUMBER] [STREET_ADDRESS][US_S…" at bounding box center [200, 194] width 132 height 52
copy div "[EMAIL_ADDRESS][DOMAIN_NAME]"
click at [44, 177] on link "Staff Print" at bounding box center [56, 176] width 99 height 14
click at [485, 93] on textarea at bounding box center [513, 91] width 130 height 19
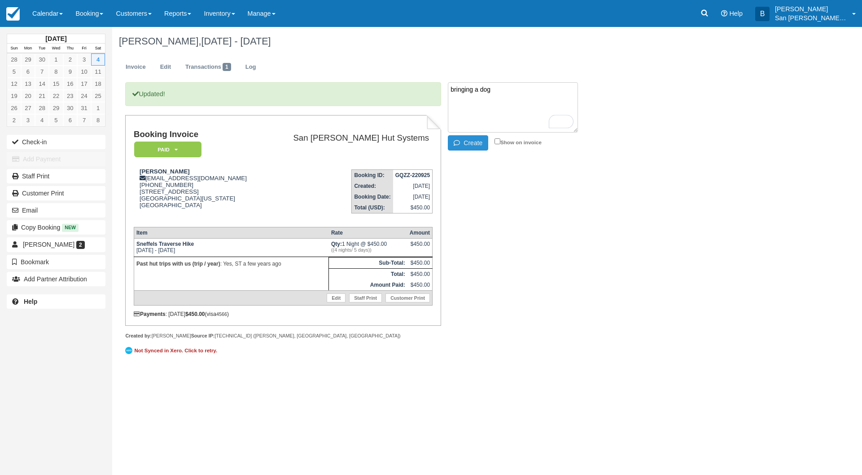
type textarea "bringing a dog"
click at [475, 145] on button "Create" at bounding box center [468, 142] width 40 height 15
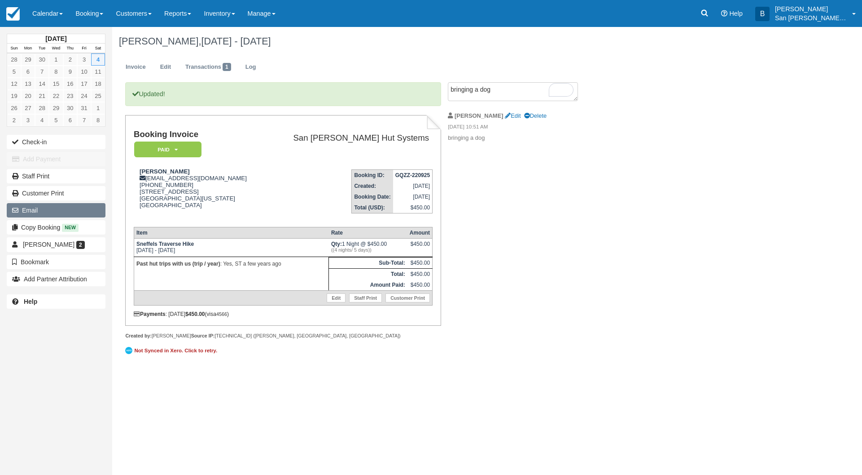
click at [37, 215] on button "Email" at bounding box center [56, 210] width 99 height 14
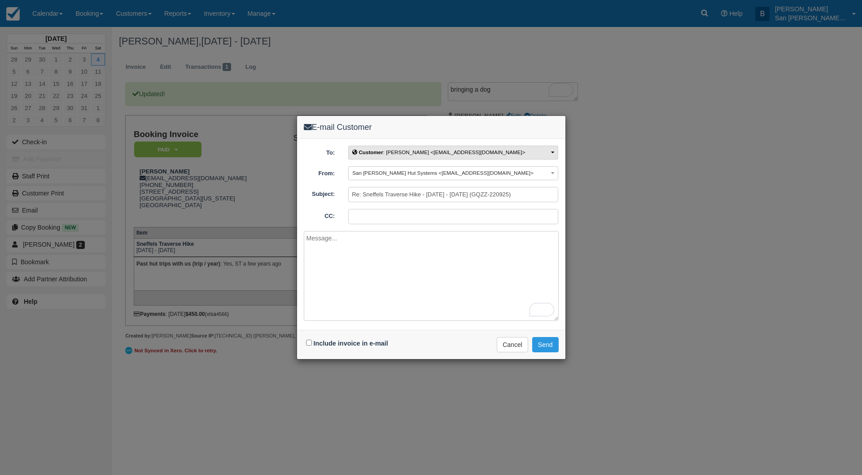
click at [395, 153] on span "Customer : John Gray <johnphoneman@gmail.com>" at bounding box center [438, 152] width 173 height 6
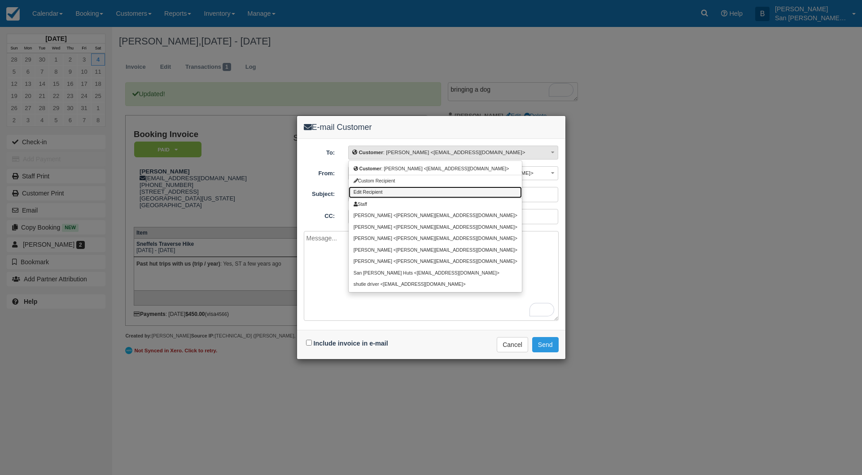
click at [369, 191] on span "Edit Recipient" at bounding box center [368, 191] width 29 height 5
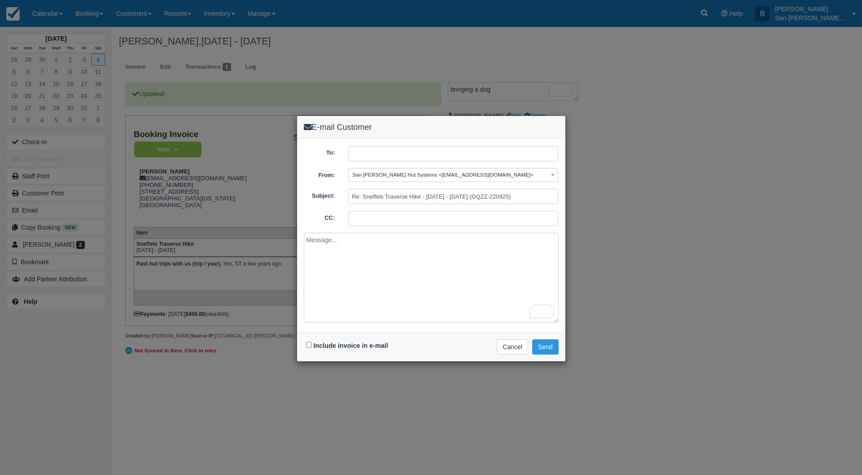
click at [375, 151] on input "text" at bounding box center [453, 153] width 210 height 15
type input "john@sanjuanhuts.com"
click at [311, 345] on input "Include invoice in e-mail" at bounding box center [309, 345] width 6 height 6
checkbox input "true"
click at [325, 277] on textarea "To enrich screen reader interactions, please activate Accessibility in Grammarl…" at bounding box center [431, 278] width 255 height 90
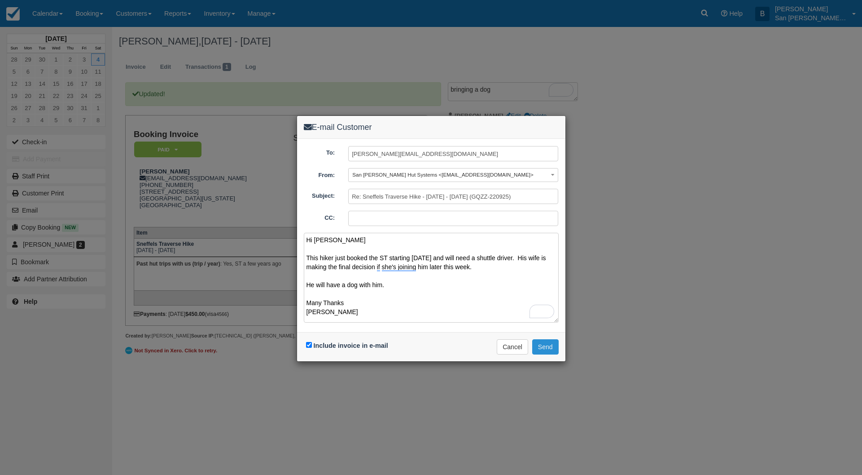
type textarea "Hi John This hiker just booked the ST starting 10/4/25 and will need a shuttle …"
click at [544, 343] on button "Send" at bounding box center [545, 346] width 26 height 15
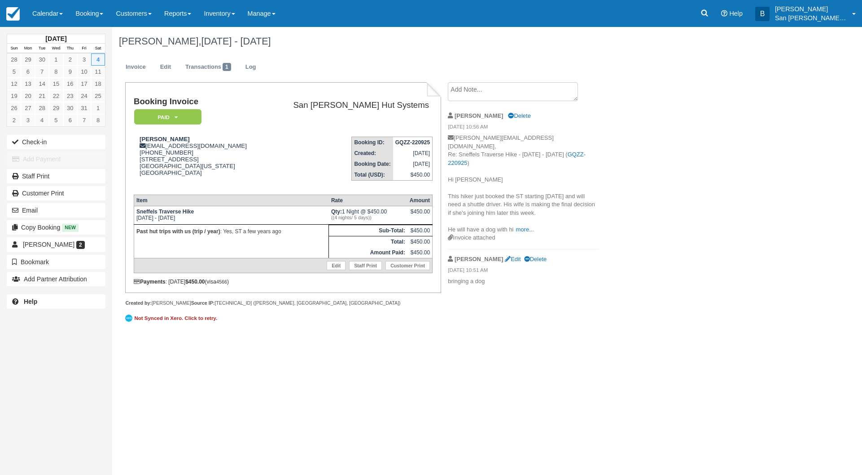
click at [500, 91] on textarea at bounding box center [513, 91] width 130 height 19
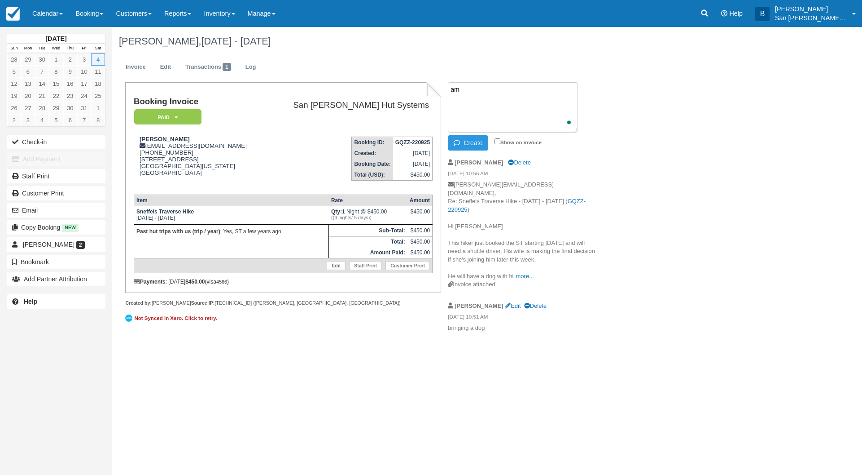
type textarea "a"
type textarea "send map set w shuttle"
click at [480, 145] on button "Create" at bounding box center [468, 142] width 40 height 15
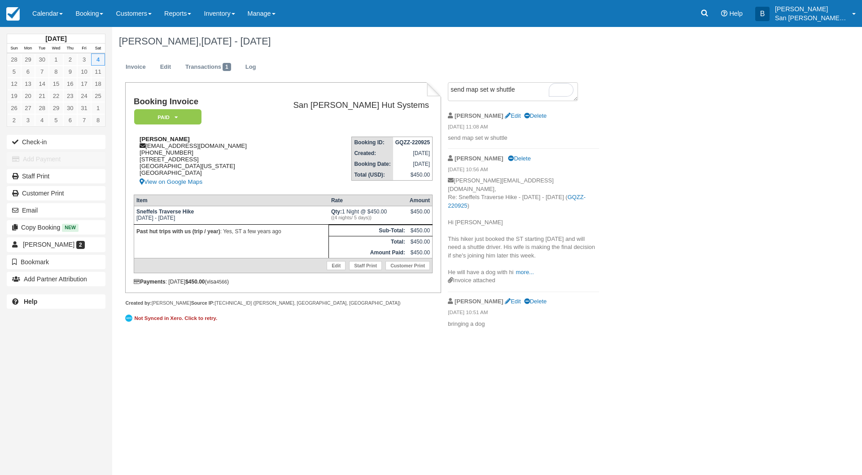
click at [148, 146] on div "[PERSON_NAME] [EMAIL_ADDRESS][DOMAIN_NAME] [PHONE_NUMBER] [STREET_ADDRESS][US_S…" at bounding box center [200, 162] width 132 height 52
drag, startPoint x: 147, startPoint y: 147, endPoint x: 230, endPoint y: 146, distance: 83.1
click at [230, 146] on div "[PERSON_NAME] [EMAIL_ADDRESS][DOMAIN_NAME] [PHONE_NUMBER] [STREET_ADDRESS][US_S…" at bounding box center [200, 162] width 132 height 52
copy div "[EMAIL_ADDRESS][DOMAIN_NAME]"
